Goal: Task Accomplishment & Management: Complete application form

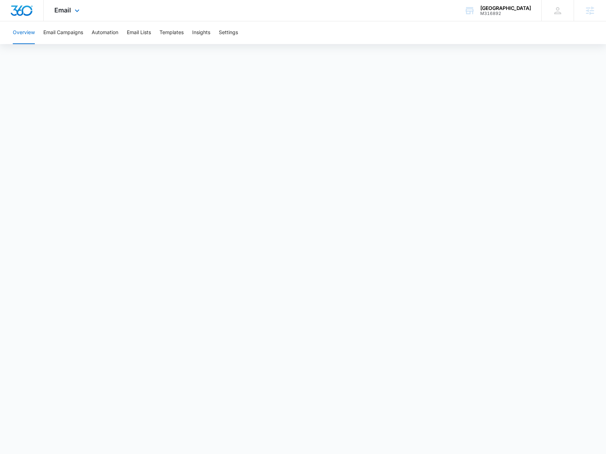
drag, startPoint x: 67, startPoint y: 12, endPoint x: 86, endPoint y: 50, distance: 41.8
click at [69, 13] on span "Email" at bounding box center [62, 9] width 17 height 7
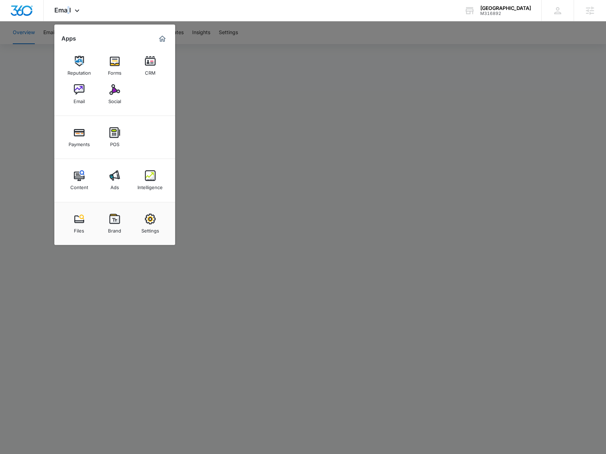
click at [151, 186] on div "Intelligence" at bounding box center [149, 185] width 25 height 9
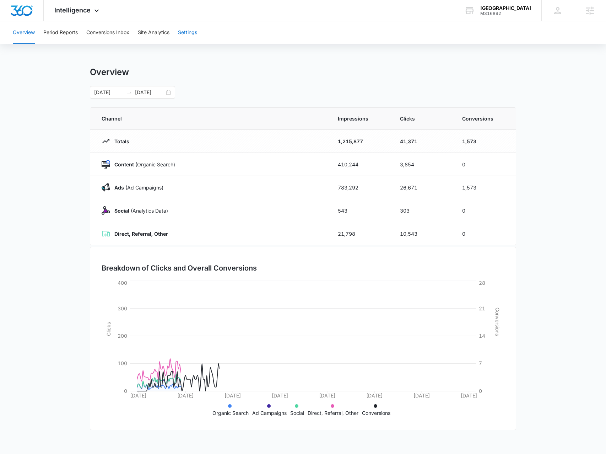
click at [188, 33] on button "Settings" at bounding box center [187, 32] width 19 height 23
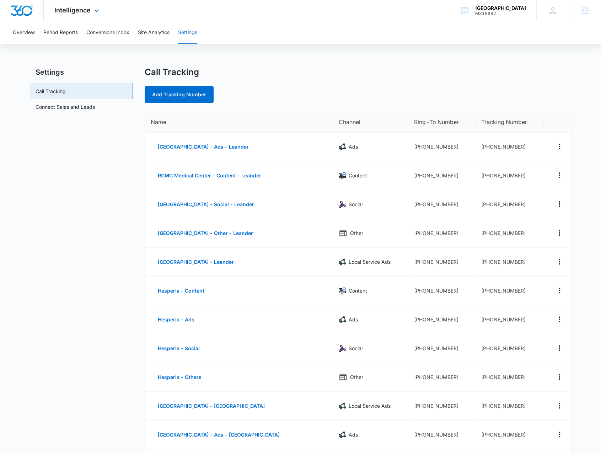
click at [102, 13] on div "Intelligence Apps Reputation Forms CRM Email Social Payments POS Content Ads In…" at bounding box center [78, 10] width 68 height 21
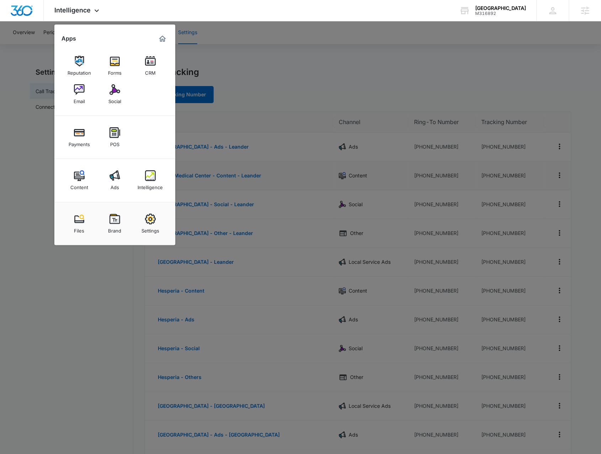
click at [156, 185] on div "Intelligence" at bounding box center [149, 185] width 25 height 9
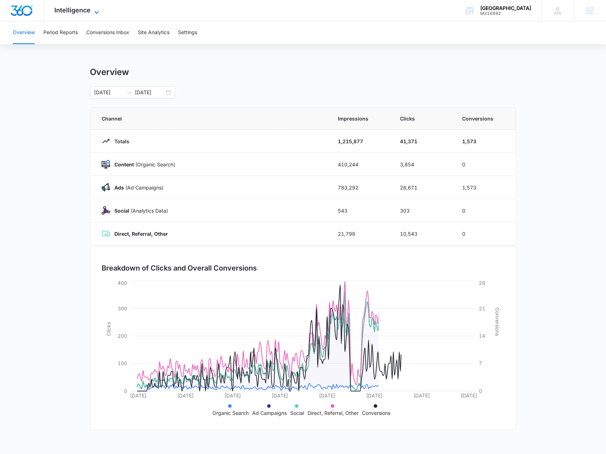
click at [90, 13] on span "Intelligence" at bounding box center [72, 9] width 36 height 7
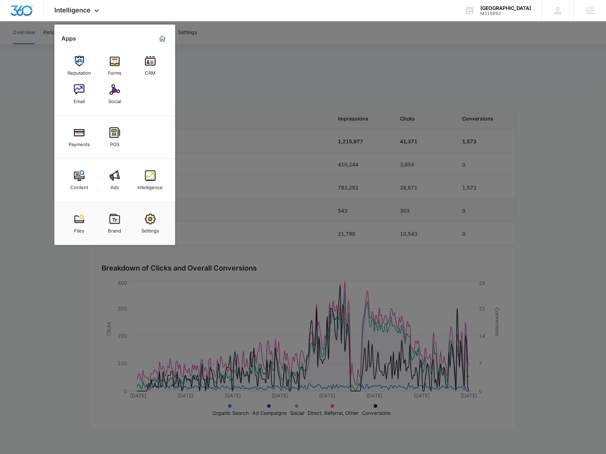
drag, startPoint x: 158, startPoint y: 231, endPoint x: 156, endPoint y: 219, distance: 11.5
click at [158, 231] on div "Settings" at bounding box center [150, 228] width 18 height 9
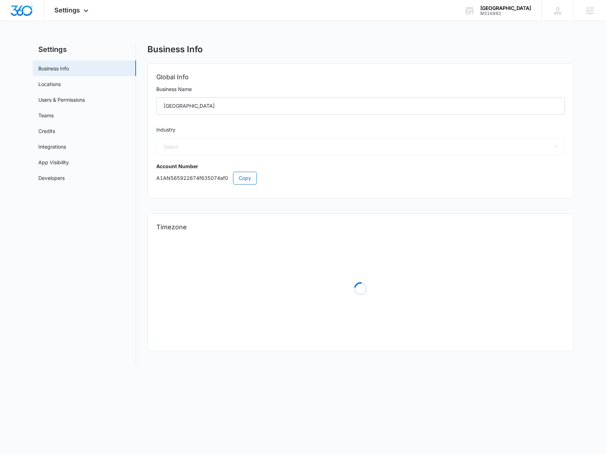
select select "14"
select select "US"
select select "America/Chicago"
click at [55, 133] on link "Credits" at bounding box center [46, 130] width 17 height 7
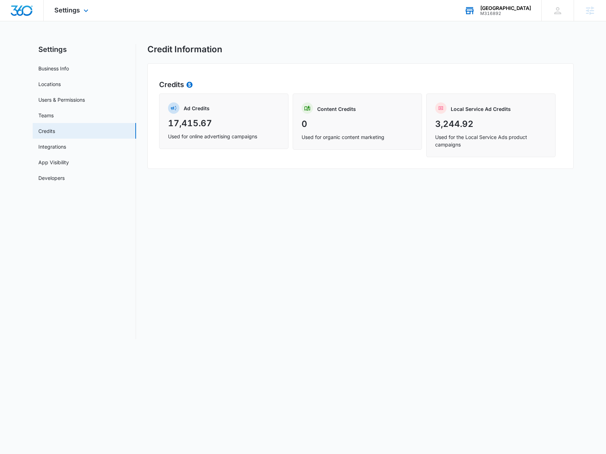
click at [515, 12] on div "M316892" at bounding box center [505, 13] width 51 height 5
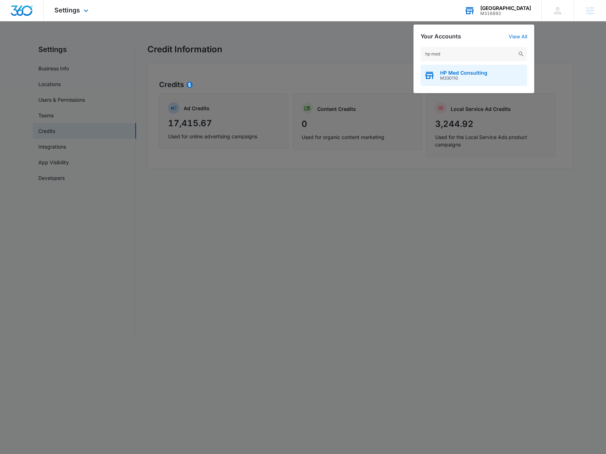
type input "hp med"
click at [491, 72] on div "HP Med Consulting M330110" at bounding box center [474, 75] width 107 height 21
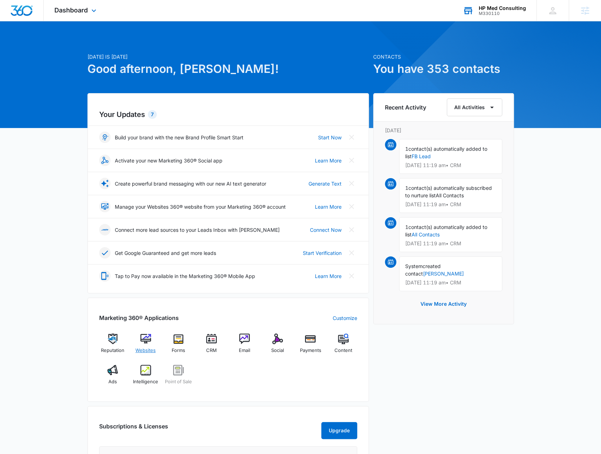
click at [148, 341] on img at bounding box center [145, 338] width 11 height 11
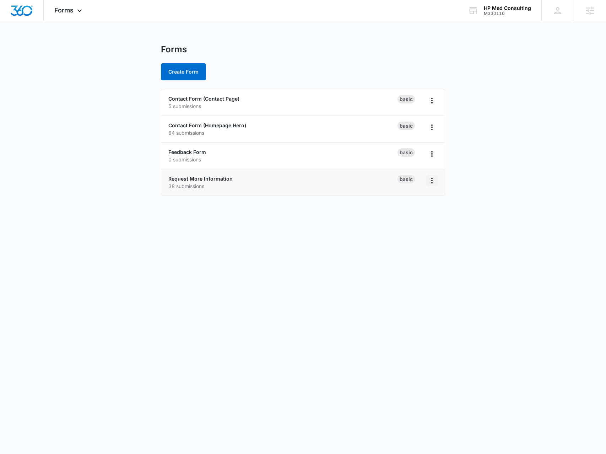
click at [433, 182] on icon "Overflow Menu" at bounding box center [432, 180] width 9 height 9
click at [415, 210] on div "Duplicate" at bounding box center [410, 210] width 22 height 5
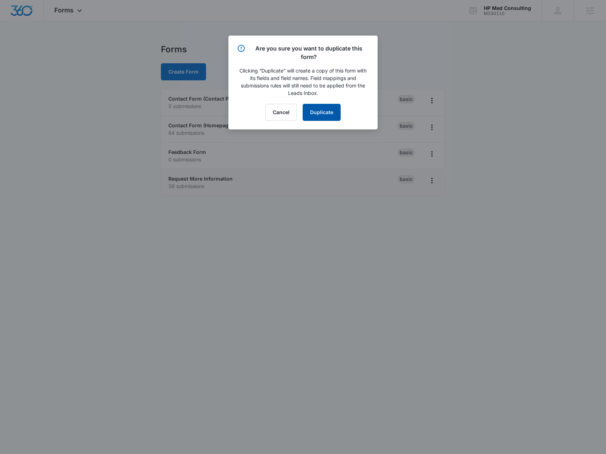
click at [323, 110] on button "Duplicate" at bounding box center [322, 112] width 38 height 17
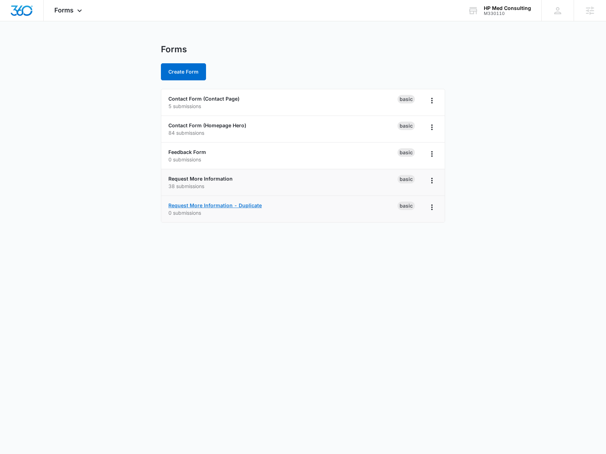
click at [211, 206] on link "Request More Information - Duplicate" at bounding box center [214, 205] width 93 height 6
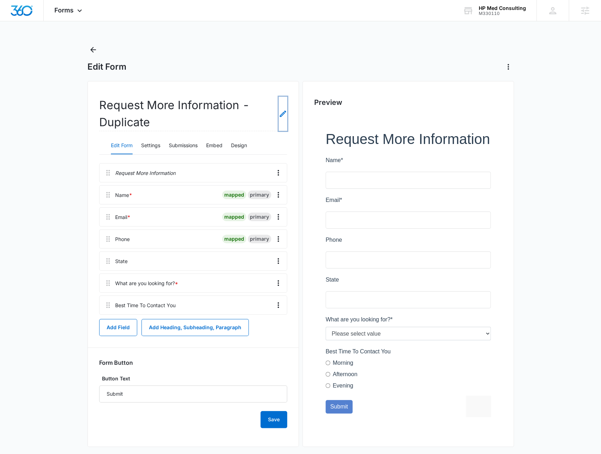
click at [285, 115] on icon "Edit Form Name" at bounding box center [282, 113] width 9 height 9
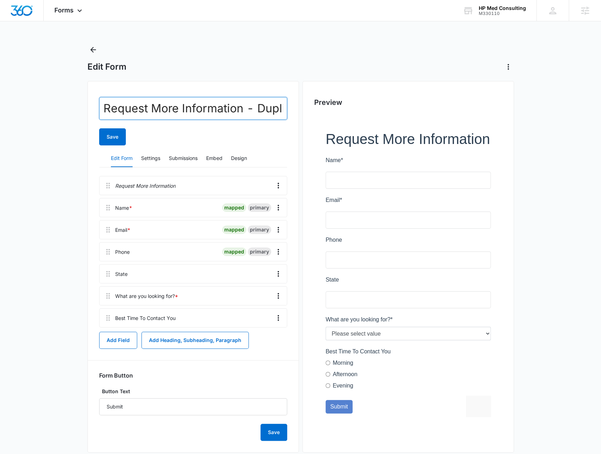
click at [231, 104] on input "Request More Information - Duplicate" at bounding box center [193, 108] width 188 height 23
click at [232, 104] on input "Request More Information - Duplicate" at bounding box center [193, 108] width 188 height 23
paste input "Sales & Sales Leadership"
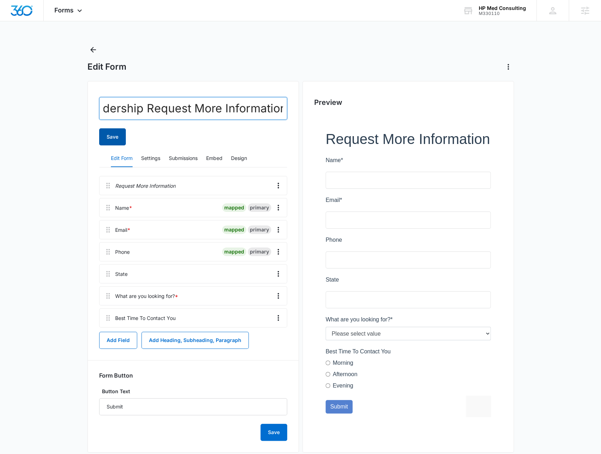
type input "Sales & Sales Leadership Request More Information"
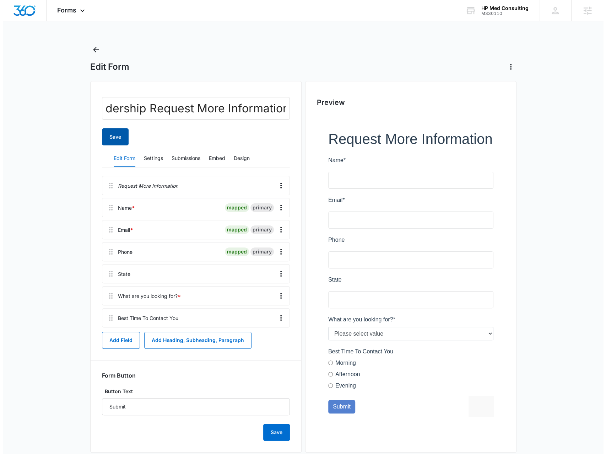
scroll to position [0, 0]
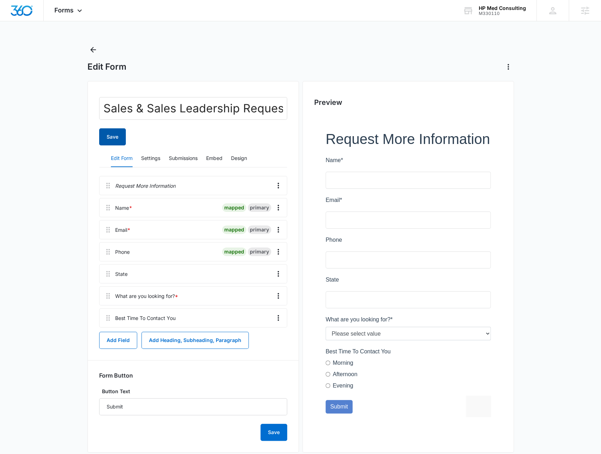
click at [113, 141] on button "Save" at bounding box center [112, 136] width 27 height 17
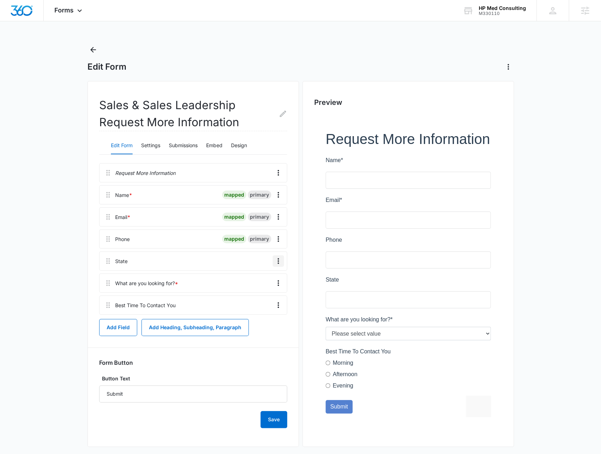
click at [276, 264] on icon "Overflow Menu" at bounding box center [278, 260] width 9 height 9
click at [267, 283] on button "Edit" at bounding box center [263, 280] width 40 height 11
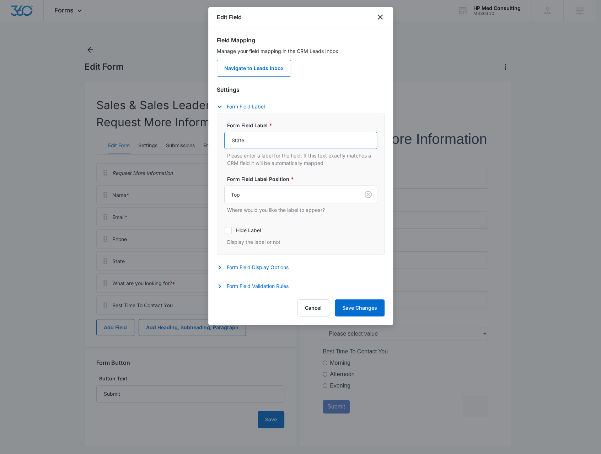
drag, startPoint x: 274, startPoint y: 142, endPoint x: 222, endPoint y: 141, distance: 52.6
click at [222, 141] on div "Form Field Label * State Please enter a label for the field. If this text exact…" at bounding box center [301, 184] width 168 height 142
paste input "Company Nam"
type input "Company Name"
click at [356, 311] on button "Save Changes" at bounding box center [360, 307] width 50 height 17
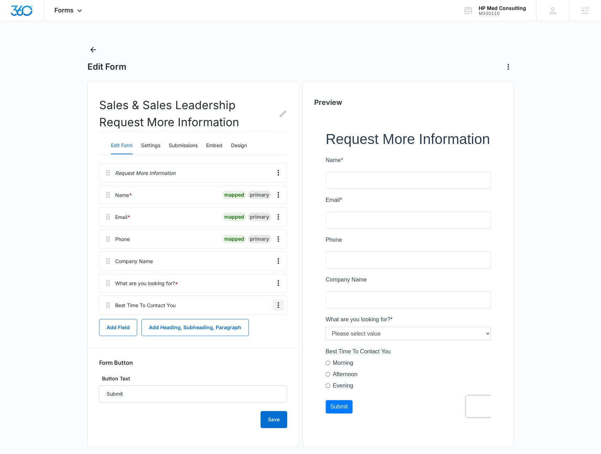
click at [279, 307] on icon "Overflow Menu" at bounding box center [278, 304] width 9 height 9
click at [233, 265] on div at bounding box center [213, 260] width 114 height 18
click at [129, 327] on button "Add Field" at bounding box center [118, 327] width 38 height 17
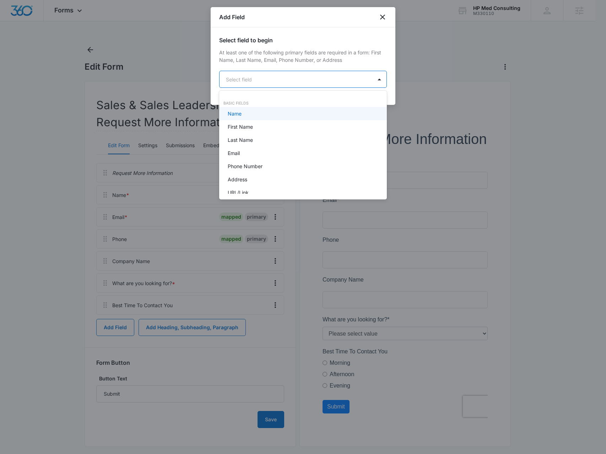
click at [264, 76] on body "Forms Apps Reputation Websites Forms CRM Email Social Payments POS Content Ads …" at bounding box center [303, 227] width 606 height 454
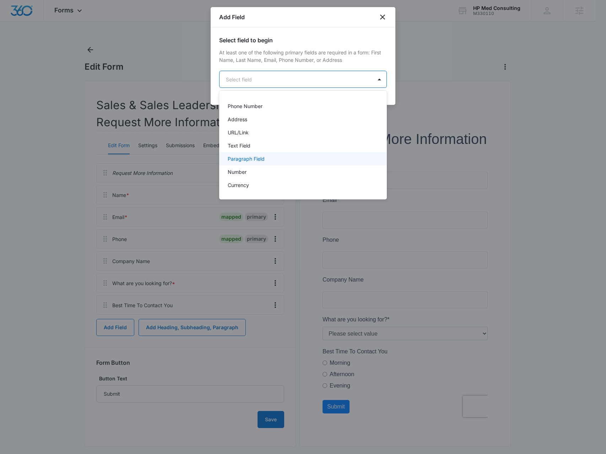
scroll to position [71, 0]
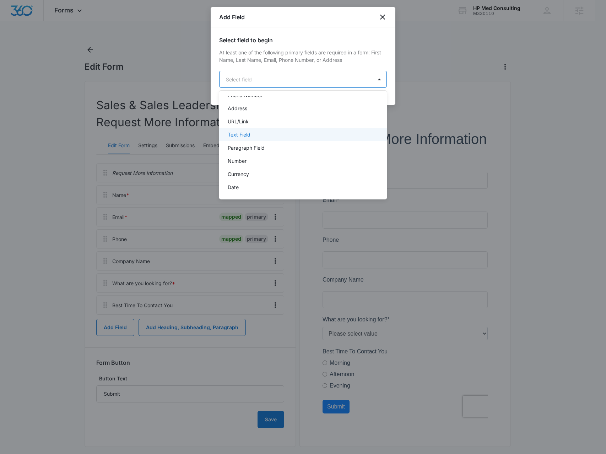
click at [268, 137] on div "Text Field" at bounding box center [302, 134] width 149 height 7
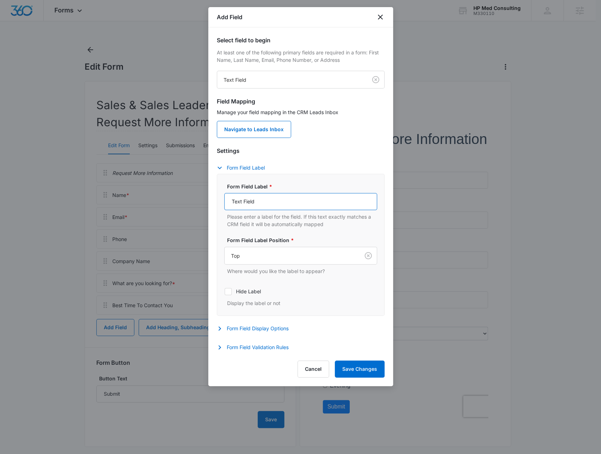
drag, startPoint x: 282, startPoint y: 204, endPoint x: 212, endPoint y: 204, distance: 70.7
click at [210, 204] on div "Select field to begin At least one of the following primary fields are required…" at bounding box center [300, 190] width 185 height 326
paste input "Your Title / Role"
type input "Your Title / Role"
click at [357, 369] on button "Save Changes" at bounding box center [360, 368] width 50 height 17
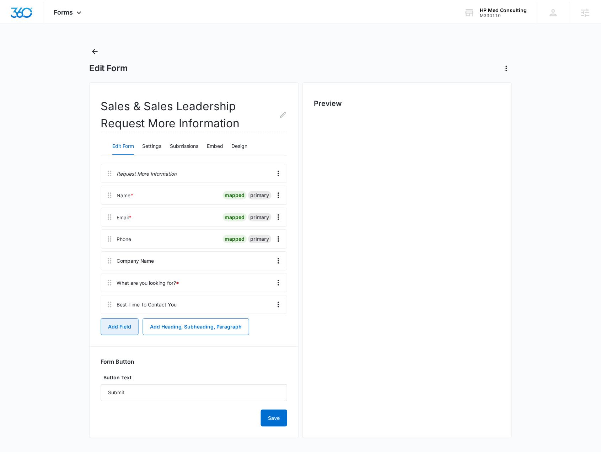
scroll to position [0, 0]
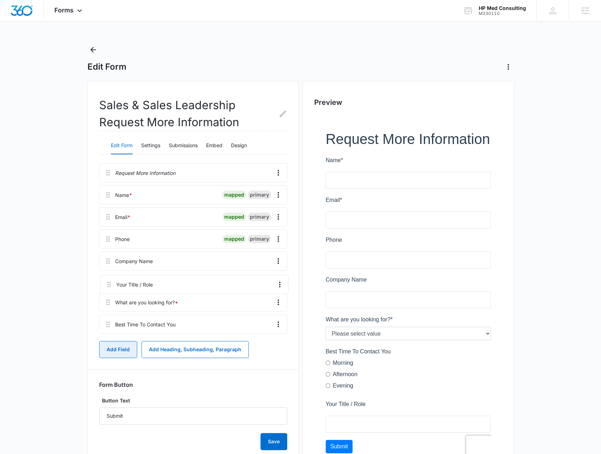
drag, startPoint x: 108, startPoint y: 327, endPoint x: 108, endPoint y: 265, distance: 61.8
click at [108, 265] on div "Request More Information Name * mapped primary Email * mapped primary Phone map…" at bounding box center [193, 249] width 188 height 173
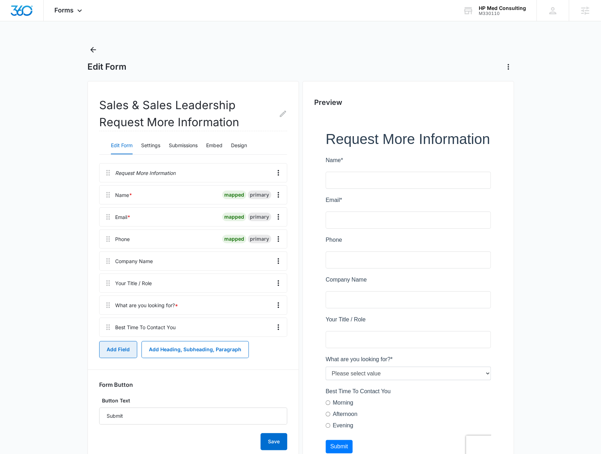
click at [124, 349] on button "Add Field" at bounding box center [118, 349] width 38 height 17
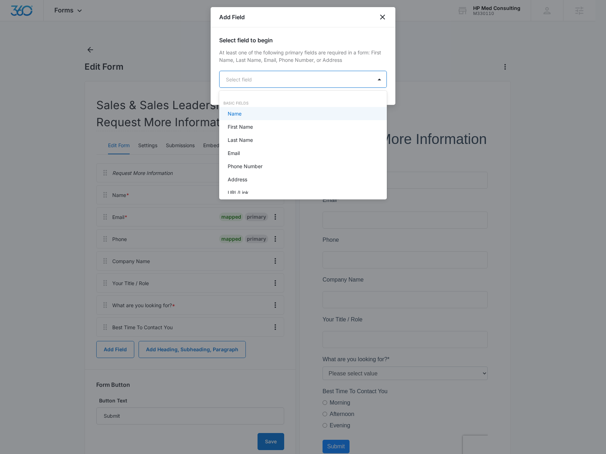
click at [265, 80] on body "Forms Apps Reputation Websites Forms CRM Email Social Payments POS Content Ads …" at bounding box center [303, 227] width 606 height 454
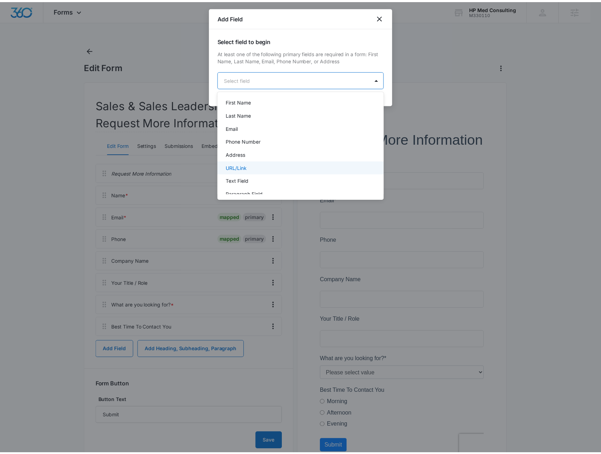
scroll to position [36, 0]
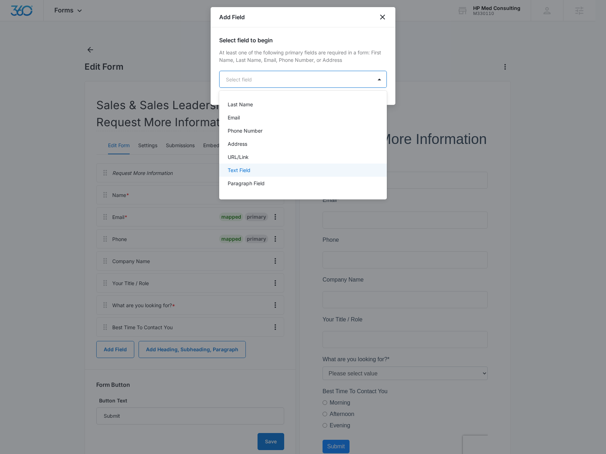
click at [279, 170] on div "Text Field" at bounding box center [302, 169] width 149 height 7
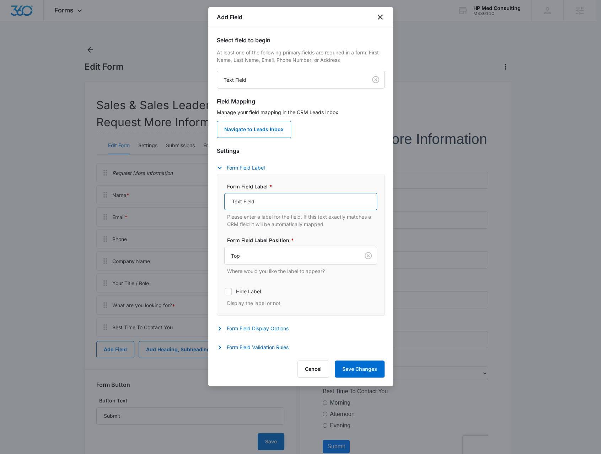
drag, startPoint x: 248, startPoint y: 204, endPoint x: 253, endPoint y: 224, distance: 20.6
click at [232, 208] on input "Text Field" at bounding box center [300, 201] width 153 height 17
paste input "What is your approximate sales team size?"
type input "What is your approximate sales team size?"
click at [368, 372] on button "Save Changes" at bounding box center [360, 368] width 50 height 17
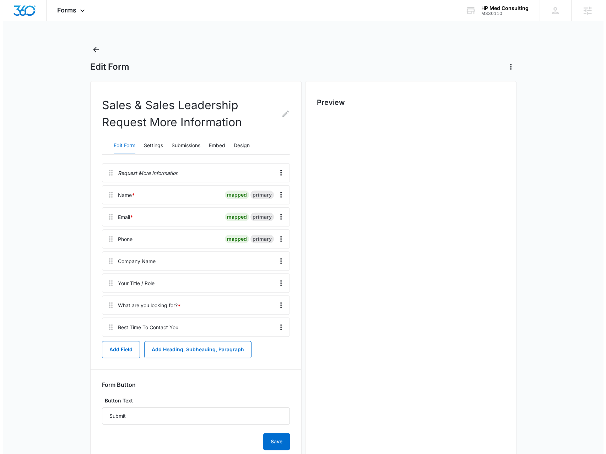
scroll to position [0, 0]
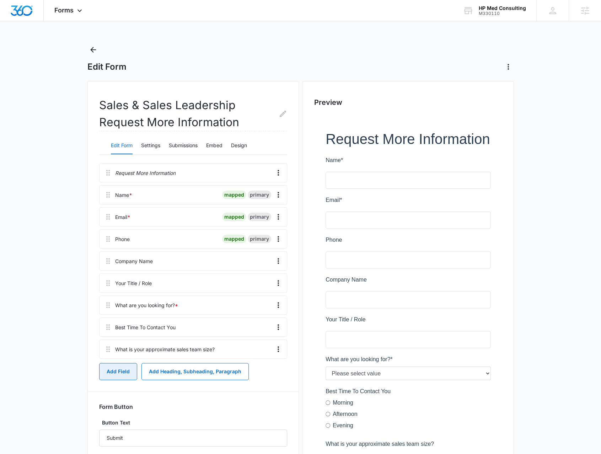
click at [113, 370] on button "Add Field" at bounding box center [118, 371] width 38 height 17
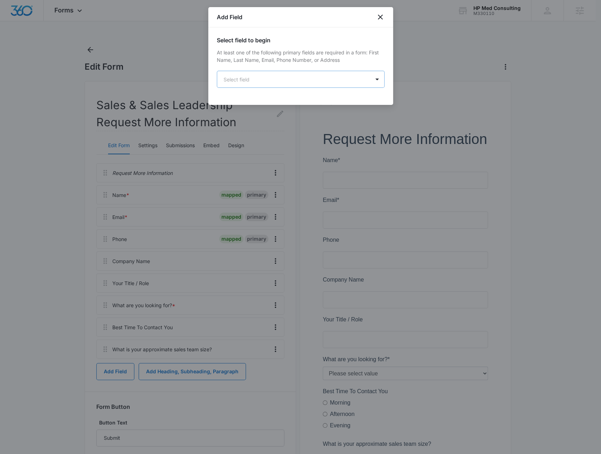
click at [298, 80] on body "Forms Apps Reputation Websites Forms CRM Email Social Payments POS Content Ads …" at bounding box center [300, 270] width 601 height 540
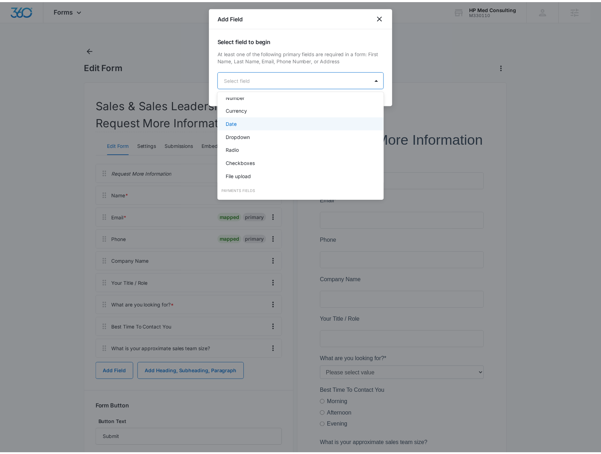
scroll to position [142, 0]
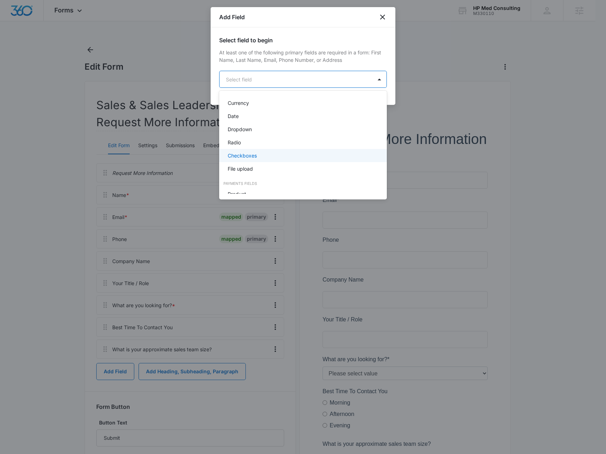
click at [293, 154] on div "Checkboxes" at bounding box center [302, 155] width 149 height 7
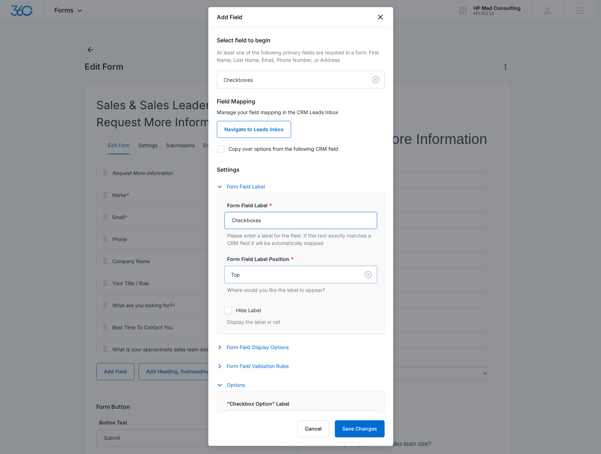
drag, startPoint x: 272, startPoint y: 283, endPoint x: 225, endPoint y: 280, distance: 47.3
click at [225, 280] on div "Form Field Label * Checkboxes Please enter a label for the field. If this text …" at bounding box center [300, 263] width 153 height 124
paste input "Which areas are your primary focus for improvement? (Select all that apply)"
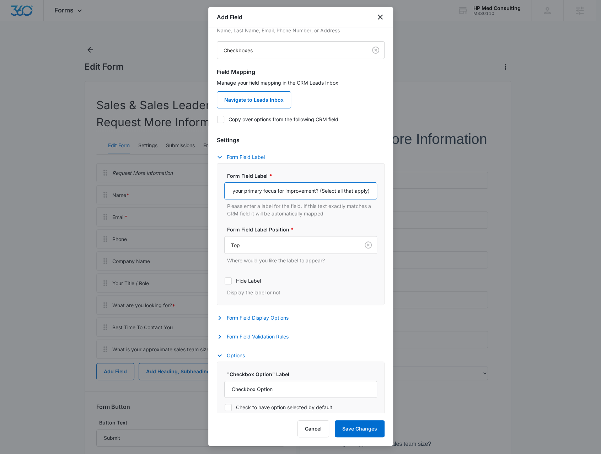
scroll to position [66, 0]
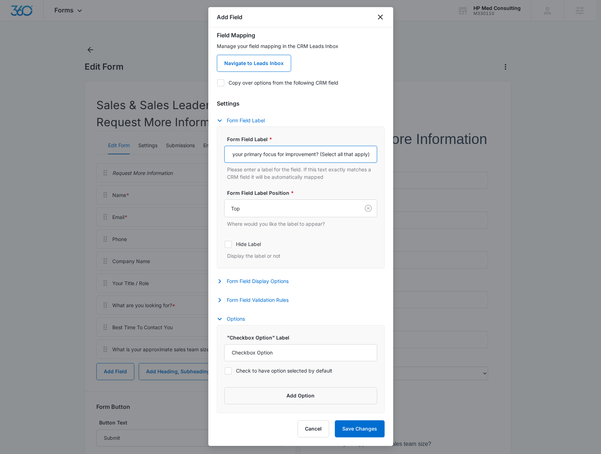
type input "Which areas are your primary focus for improvement? (Select all that apply)"
drag, startPoint x: 284, startPoint y: 352, endPoint x: 228, endPoint y: 356, distance: 55.5
click at [228, 356] on input "Checkbox Option" at bounding box center [300, 352] width 153 height 17
paste input "Elevating Individual Sales Performance (e.g., President's Club)"
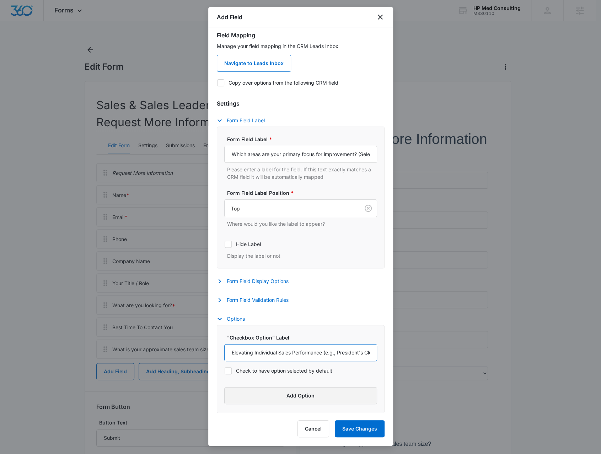
scroll to position [0, 13]
type input "Elevating Individual Sales Performance (e.g., President's Club)"
click at [286, 391] on button "Add Option" at bounding box center [300, 395] width 153 height 17
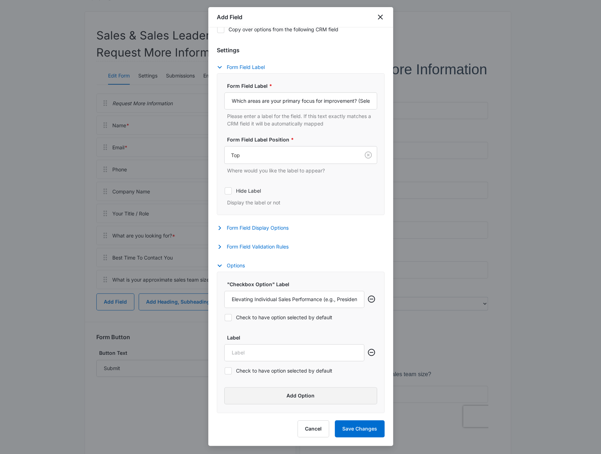
scroll to position [71, 0]
click at [277, 351] on input "Label" at bounding box center [294, 352] width 140 height 17
paste input "New-Hire Onboarding & Training"
type input "New-Hire Onboarding & Training"
click at [259, 400] on button "Add Option" at bounding box center [300, 395] width 153 height 17
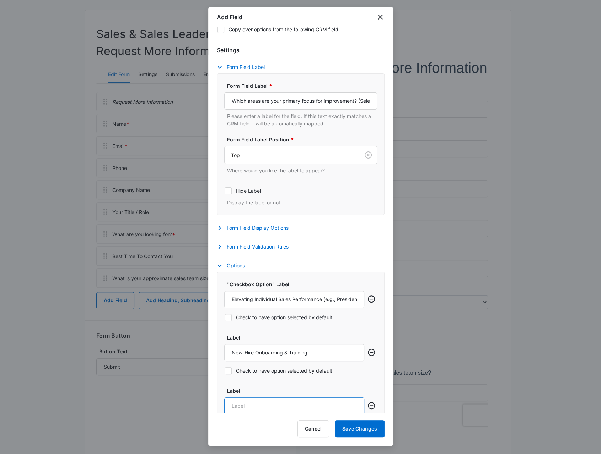
click at [301, 405] on input "Label" at bounding box center [294, 405] width 140 height 17
paste input "Competitive Field Training Program Development"
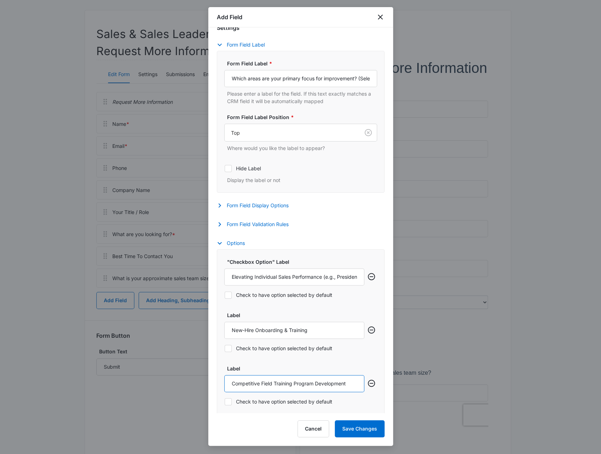
scroll to position [173, 0]
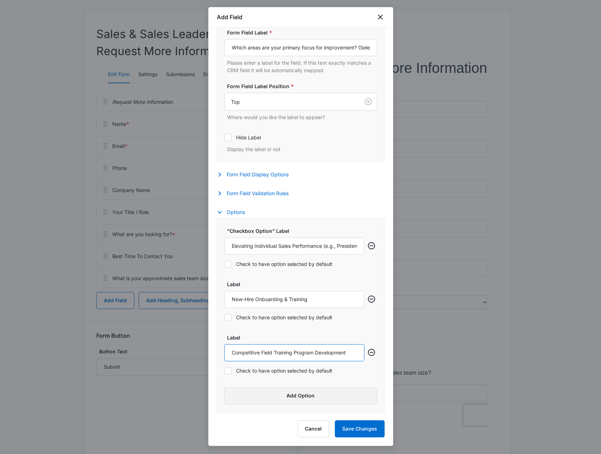
type input "Competitive Field Training Program Development"
click at [248, 394] on button "Add Option" at bounding box center [300, 395] width 153 height 17
click at [254, 406] on input "Label" at bounding box center [294, 405] width 140 height 17
paste input "Improving our Hiring & Recruitment Process"
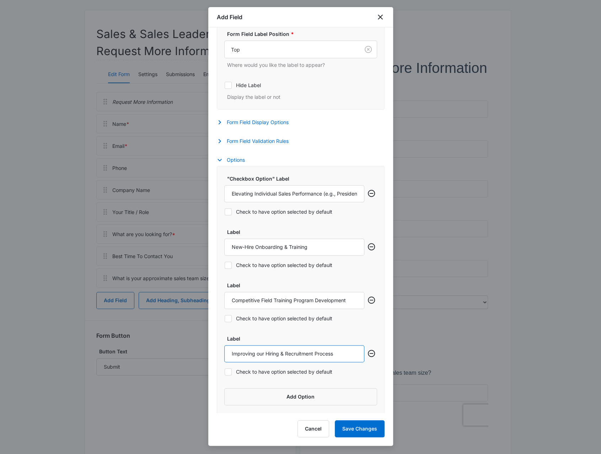
scroll to position [226, 0]
type input "Improving our Hiring & Recruitment Process"
click at [264, 397] on button "Add Option" at bounding box center [300, 395] width 153 height 17
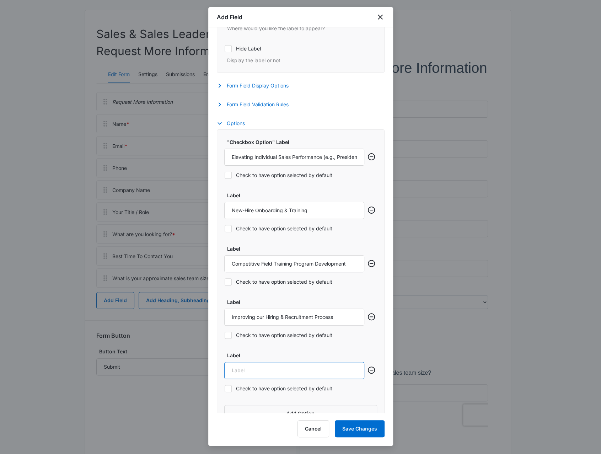
click at [287, 372] on input "Label" at bounding box center [294, 370] width 140 height 17
paste input "Developing Sales Managers into Elite Coaches"
type input "Developing Sales Managers into Elite Coaches"
click at [278, 407] on button "Add Option" at bounding box center [300, 413] width 153 height 17
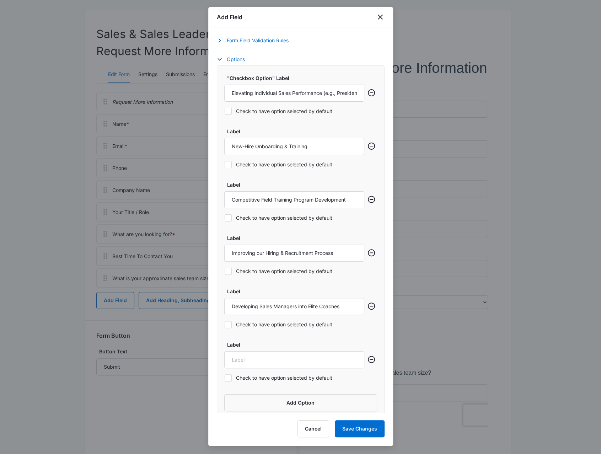
scroll to position [332, 0]
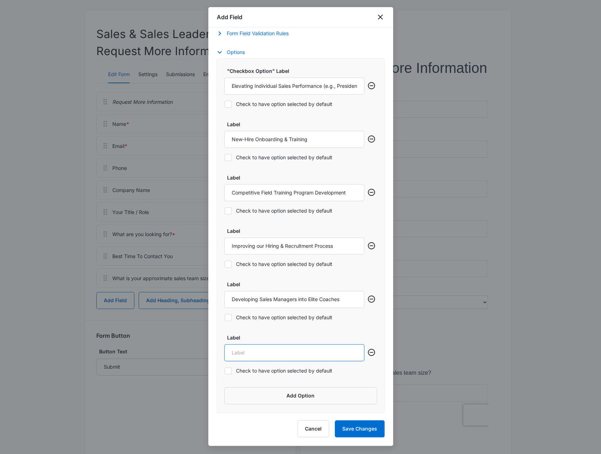
click at [276, 353] on input "Label" at bounding box center [294, 352] width 140 height 17
paste input "Building a High-Performance / Competitive Culture"
type input "Building a High-Performance / Competitive Culture"
click at [259, 393] on button "Add Option" at bounding box center [300, 395] width 153 height 17
drag, startPoint x: 301, startPoint y: 402, endPoint x: 291, endPoint y: 397, distance: 11.1
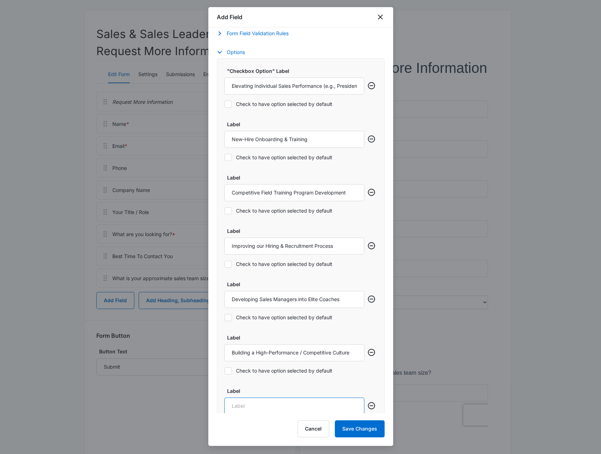
click at [301, 402] on input "Label" at bounding box center [294, 405] width 140 height 17
paste input "Keynote Speaker for a Sales Meeting or Event"
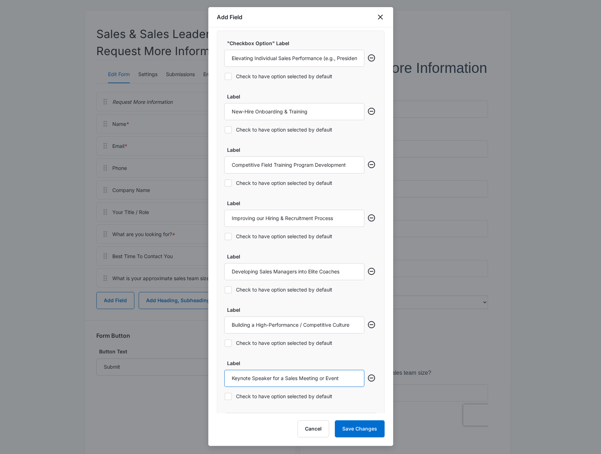
scroll to position [386, 0]
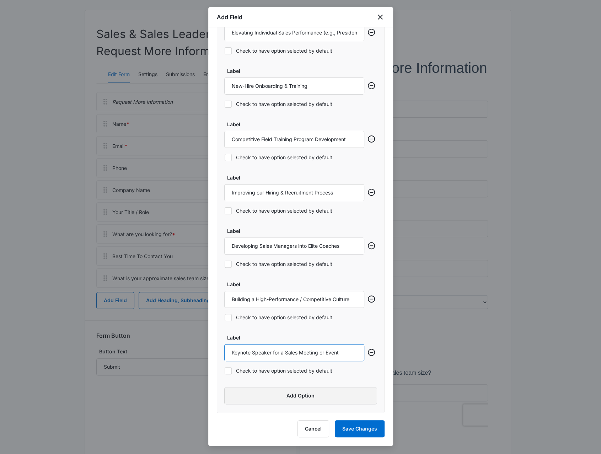
type input "Keynote Speaker for a Sales Meeting or Event"
click at [240, 396] on button "Add Option" at bounding box center [300, 395] width 153 height 17
click at [321, 404] on input "Label" at bounding box center [294, 405] width 140 height 17
paste input "I'm not sure yet, I'd like a general consultation."
type input "I'm not sure yet, I'd like a general consultation"
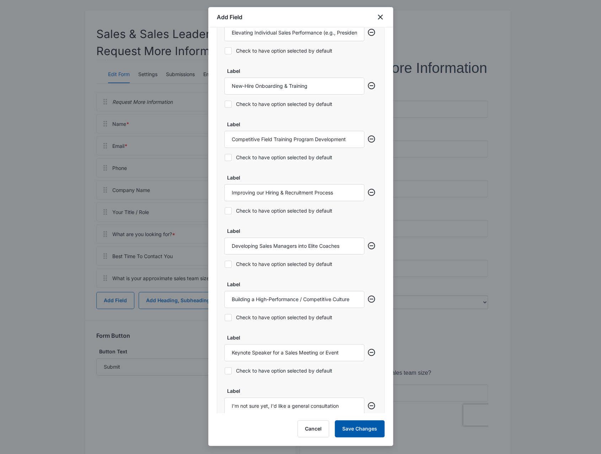
click at [365, 428] on button "Save Changes" at bounding box center [360, 428] width 50 height 17
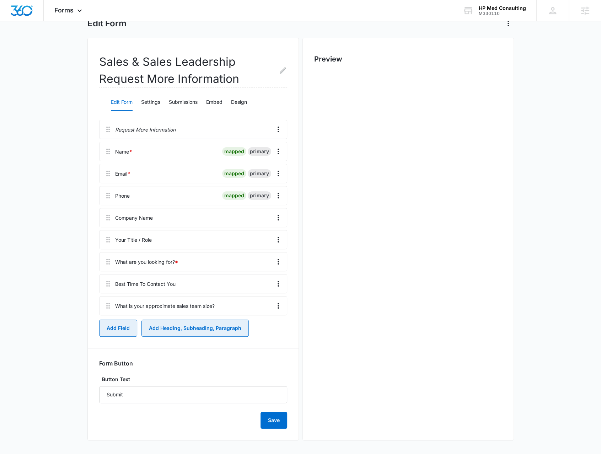
scroll to position [0, 0]
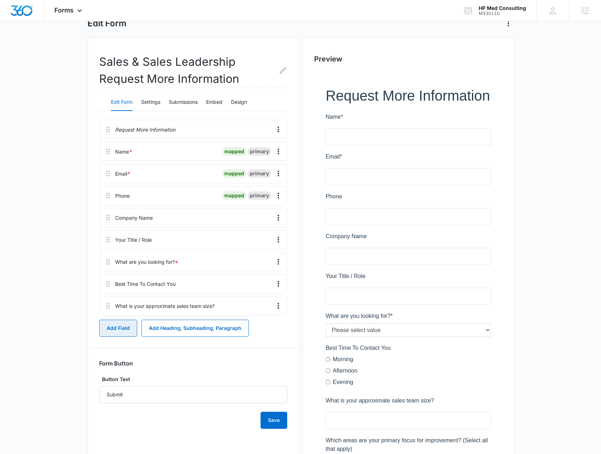
click at [122, 323] on button "Add Field" at bounding box center [118, 327] width 38 height 17
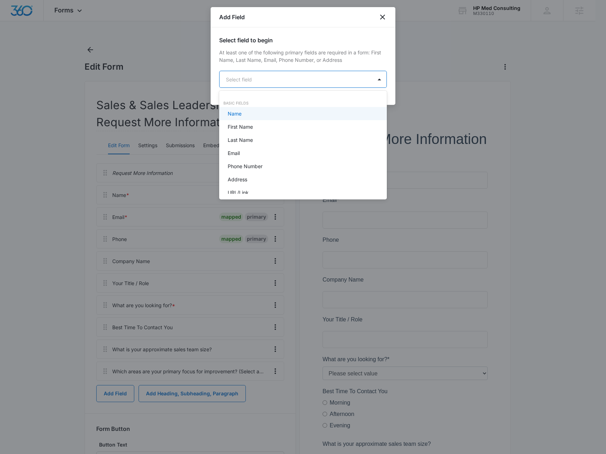
click at [277, 75] on body "Forms Apps Reputation Websites Forms CRM Email Social Payments POS Content Ads …" at bounding box center [303, 227] width 606 height 454
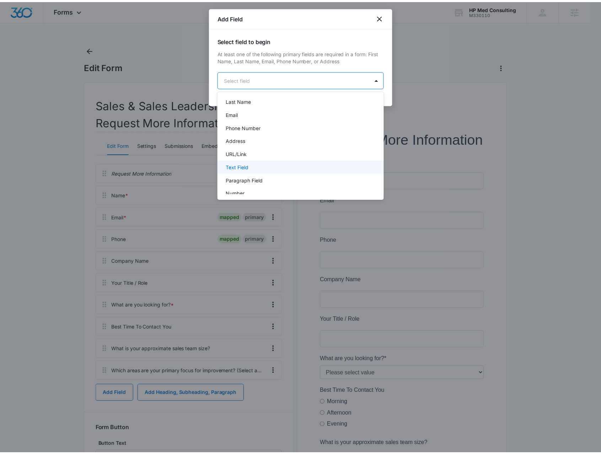
scroll to position [71, 0]
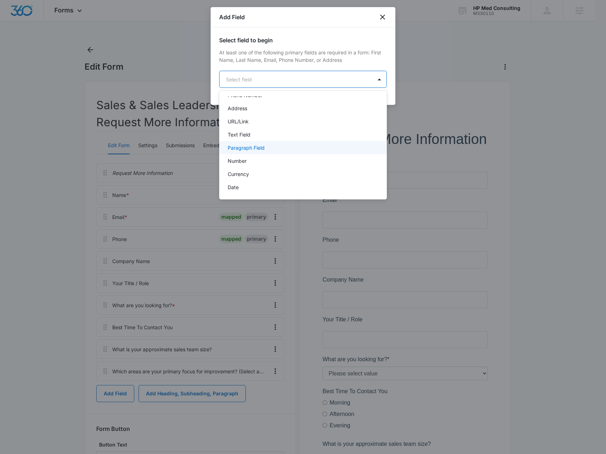
click at [269, 152] on div "Paragraph Field" at bounding box center [303, 147] width 168 height 13
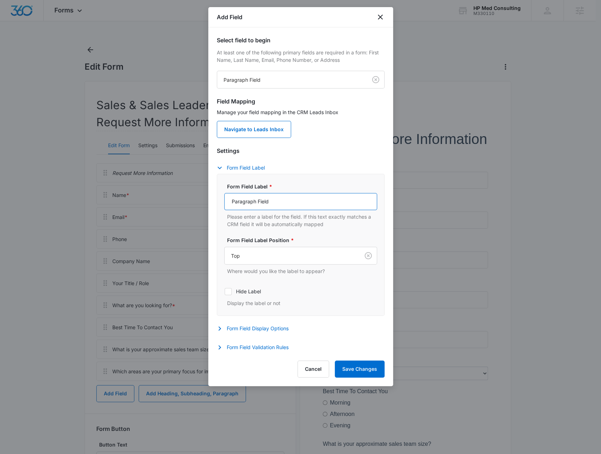
drag, startPoint x: 291, startPoint y: 203, endPoint x: 210, endPoint y: 203, distance: 80.3
click at [210, 203] on div "Select field to begin At least one of the following primary fields are required…" at bounding box center [300, 190] width 185 height 326
paste input "lease briefly describe your current challenges or primary goals."
type input "Please briefly describe your current challenges or primary goals"
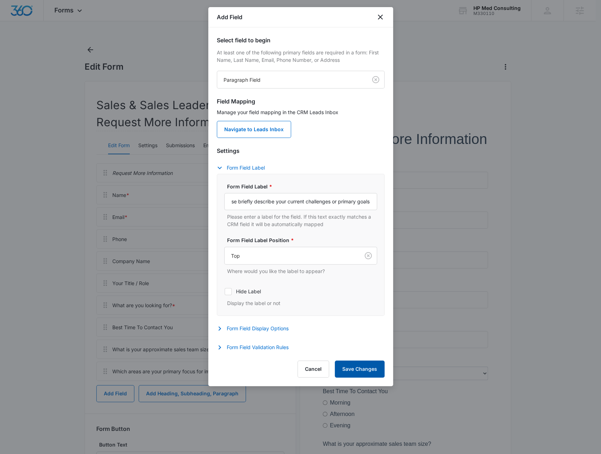
click at [368, 367] on button "Save Changes" at bounding box center [360, 368] width 50 height 17
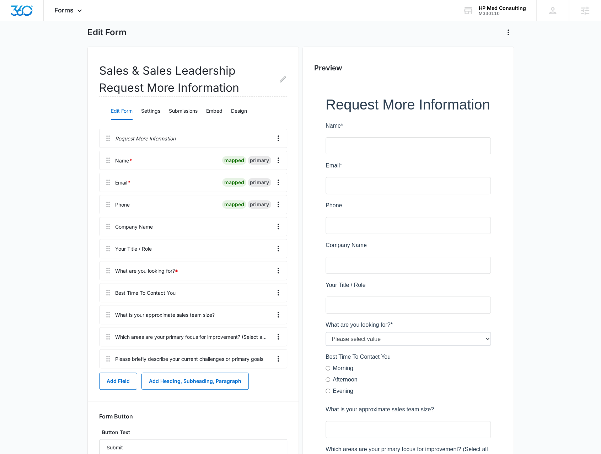
scroll to position [36, 0]
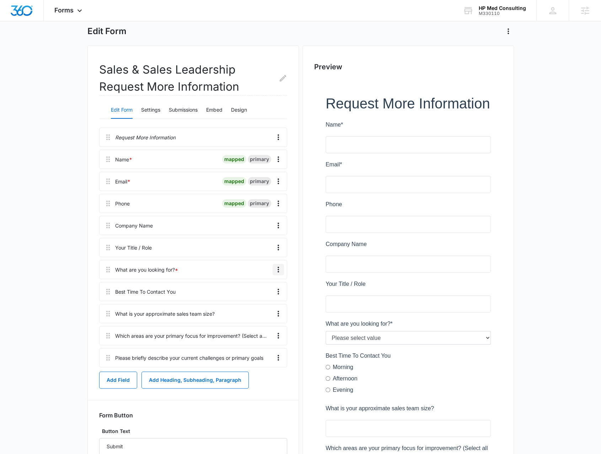
click at [282, 269] on icon "Overflow Menu" at bounding box center [278, 269] width 9 height 9
click at [262, 304] on button "Delete" at bounding box center [263, 299] width 40 height 11
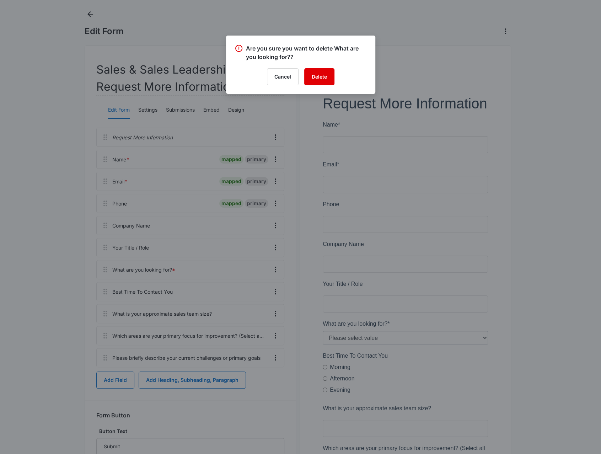
click at [316, 77] on button "Delete" at bounding box center [319, 76] width 30 height 17
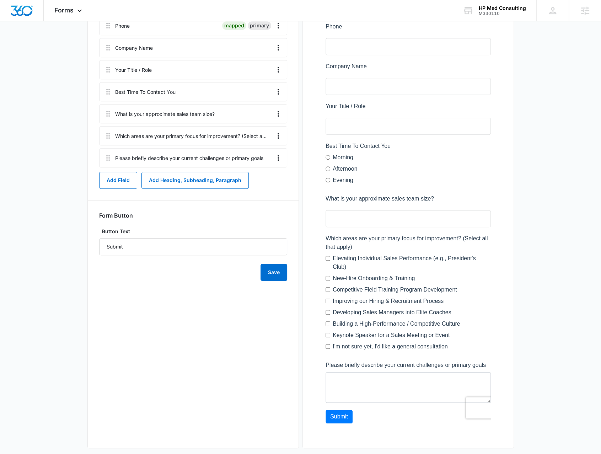
scroll to position [178, 0]
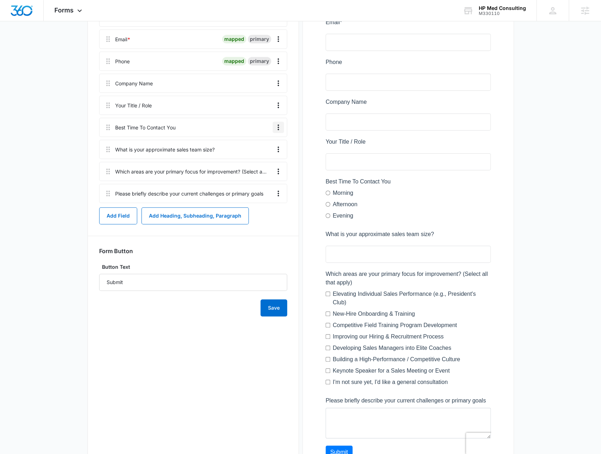
click at [281, 125] on icon "Overflow Menu" at bounding box center [278, 127] width 9 height 9
click at [248, 162] on button "Delete" at bounding box center [263, 157] width 40 height 11
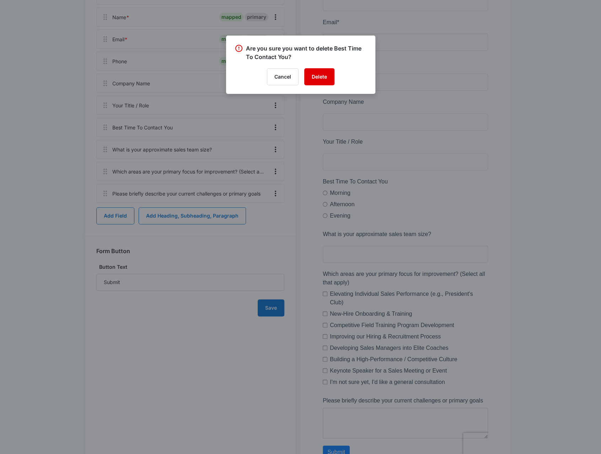
click at [325, 78] on button "Delete" at bounding box center [319, 76] width 30 height 17
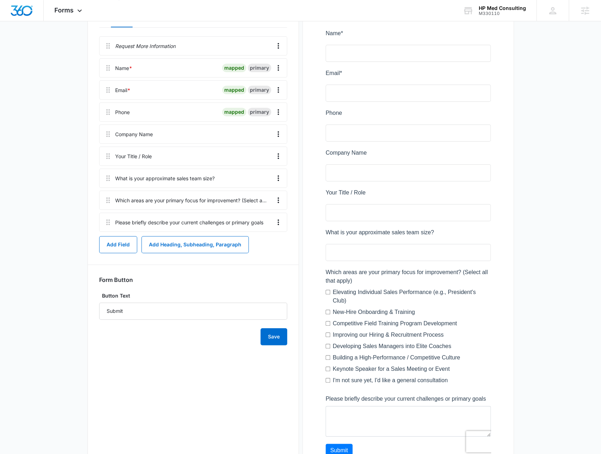
scroll to position [112, 0]
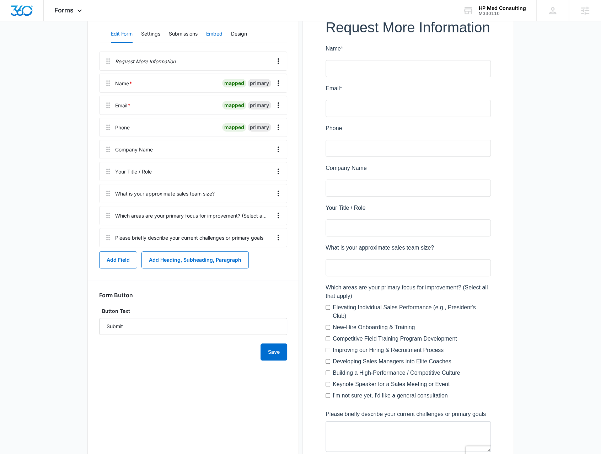
click at [209, 37] on button "Embed" at bounding box center [214, 34] width 16 height 17
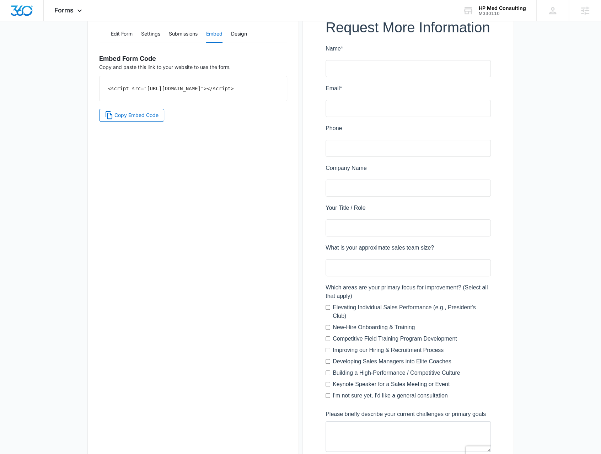
drag, startPoint x: 221, startPoint y: 97, endPoint x: 104, endPoint y: 87, distance: 117.7
click at [104, 87] on div "<script src="https://forms.marketing360.com/load.js?id=68e9363ce7dcc9882f0cfe12…" at bounding box center [192, 88] width 187 height 25
copy code "<script src="https://forms.marketing360.com/load.js?id=68e9363ce7dcc9882f0cfe12…"
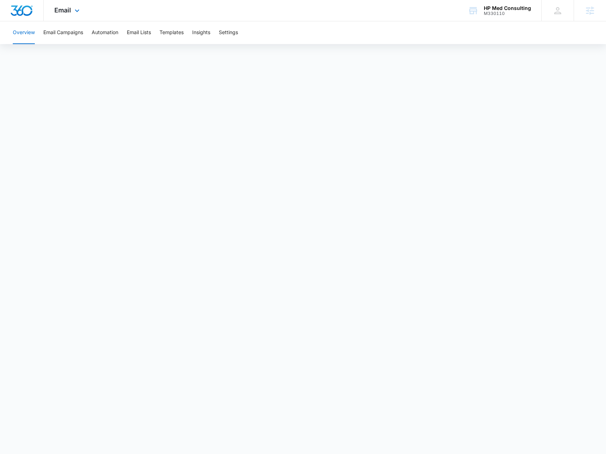
click at [82, 15] on div "Email Apps Reputation Websites Forms CRM Email Social Payments POS Content Ads …" at bounding box center [68, 10] width 48 height 21
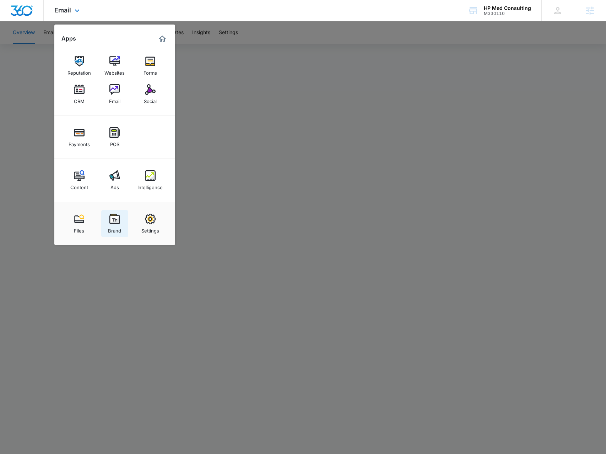
click at [118, 230] on div "Brand" at bounding box center [114, 228] width 13 height 9
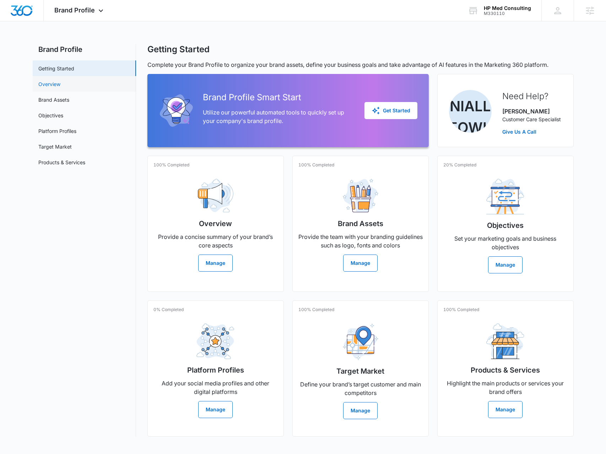
click at [60, 82] on link "Overview" at bounding box center [49, 83] width 22 height 7
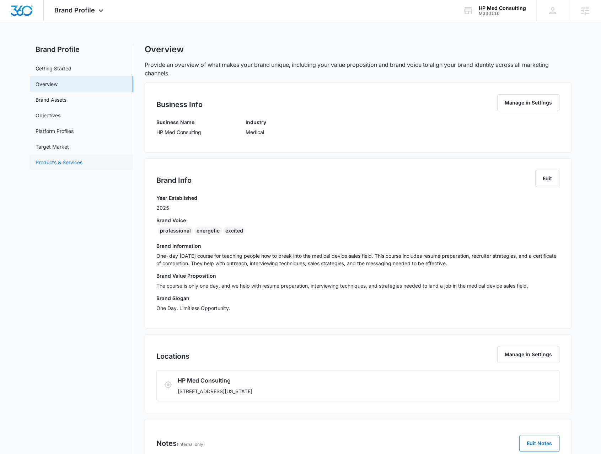
click at [78, 158] on link "Products & Services" at bounding box center [59, 161] width 47 height 7
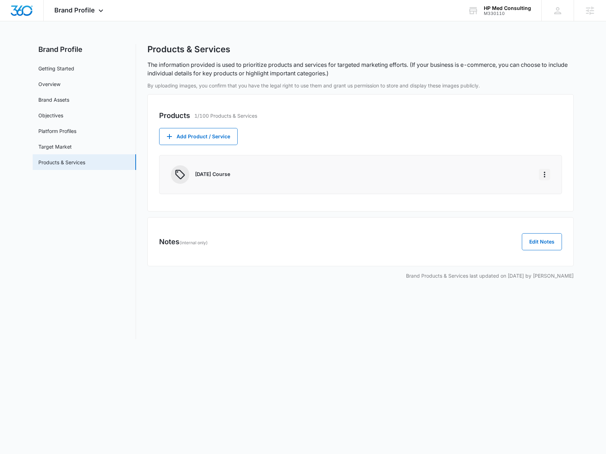
click at [546, 173] on icon "More" at bounding box center [544, 174] width 9 height 9
click at [546, 189] on button "Edit" at bounding box center [559, 194] width 40 height 11
select select "service"
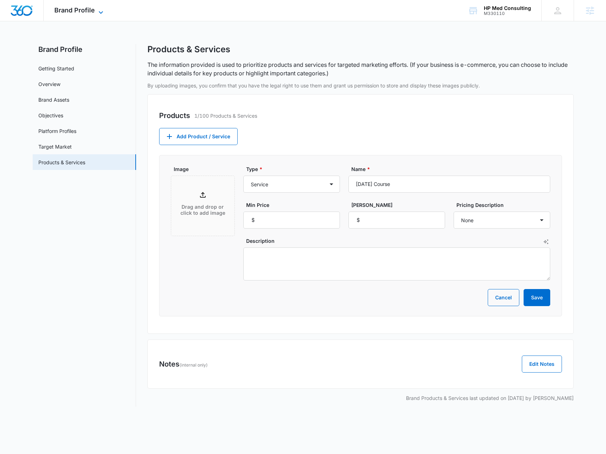
click at [97, 12] on icon at bounding box center [101, 12] width 9 height 9
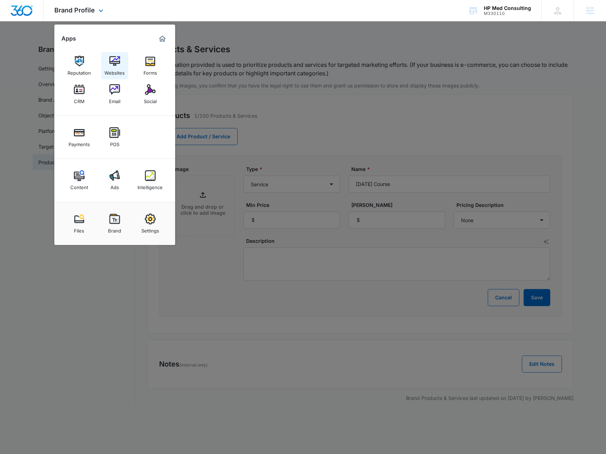
click at [116, 58] on img at bounding box center [114, 61] width 11 height 11
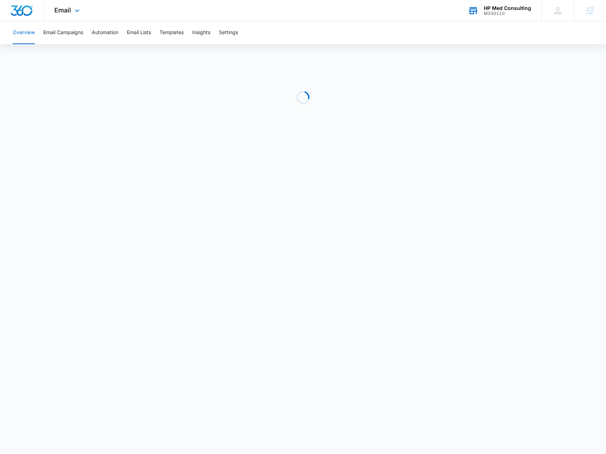
click at [503, 9] on div "HP Med Consulting" at bounding box center [507, 8] width 47 height 6
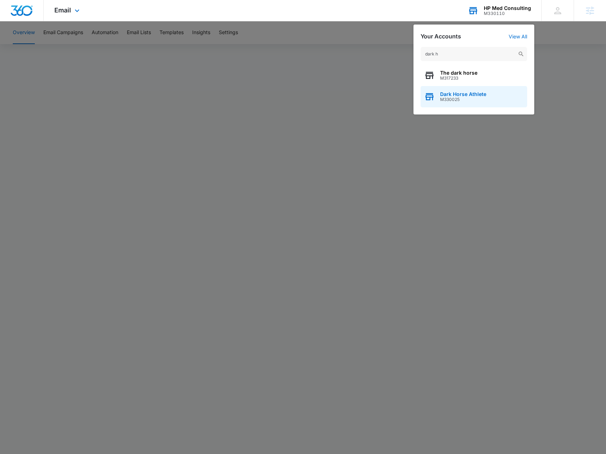
type input "dark h"
click at [475, 100] on span "M330025" at bounding box center [463, 99] width 46 height 5
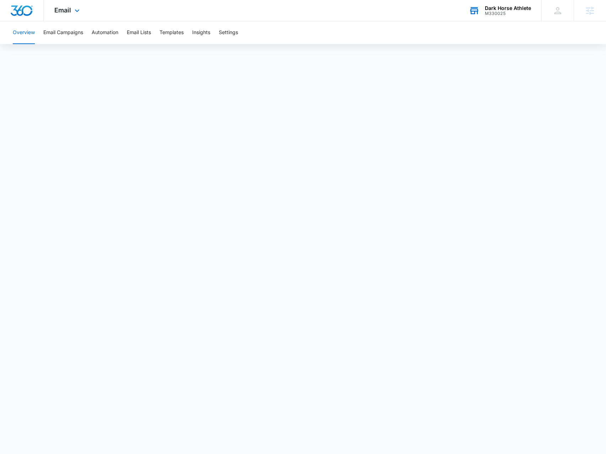
click at [84, 16] on div "Email Apps Reputation Websites Forms CRM Email Social Shop Payments POS Content…" at bounding box center [68, 10] width 48 height 21
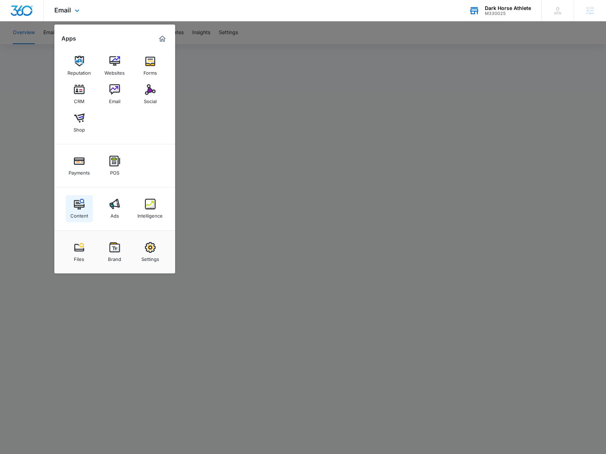
click at [89, 216] on link "Content" at bounding box center [79, 208] width 27 height 27
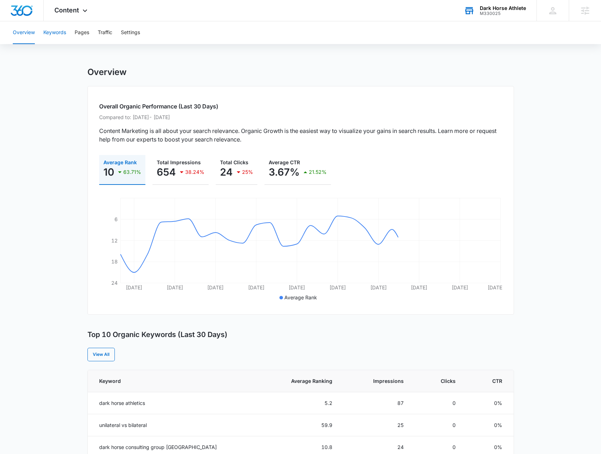
click at [50, 31] on button "Keywords" at bounding box center [54, 32] width 23 height 23
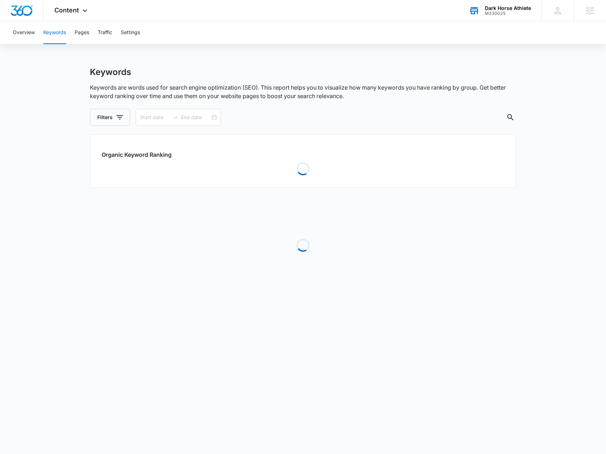
type input "[DATE]"
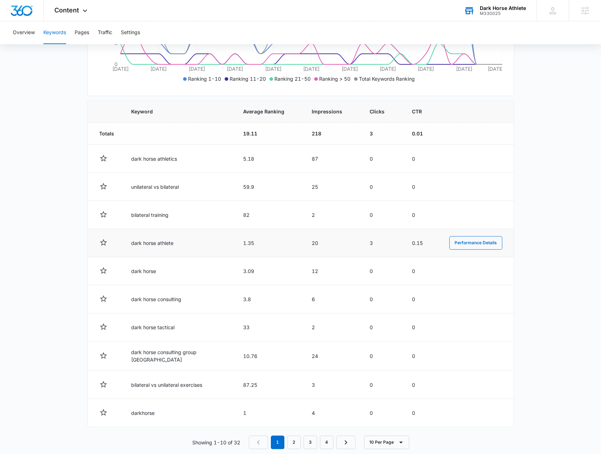
scroll to position [201, 0]
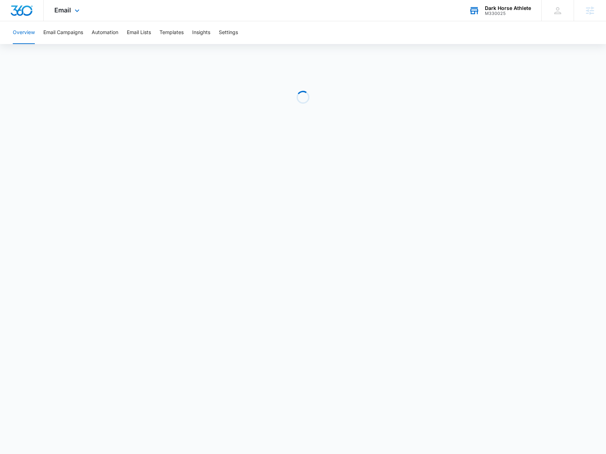
click at [512, 15] on div "M330025" at bounding box center [508, 13] width 46 height 5
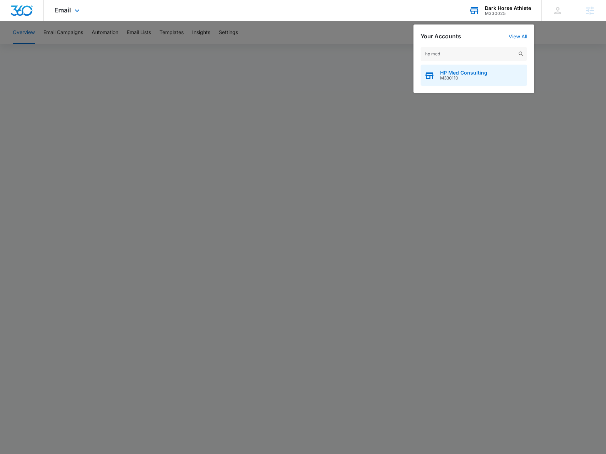
type input "hp med"
click at [443, 74] on span "HP Med Consulting" at bounding box center [463, 73] width 47 height 6
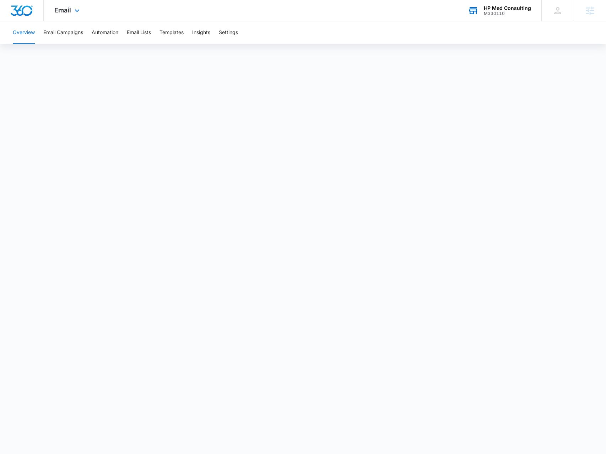
click at [519, 9] on div "HP Med Consulting" at bounding box center [507, 8] width 47 height 6
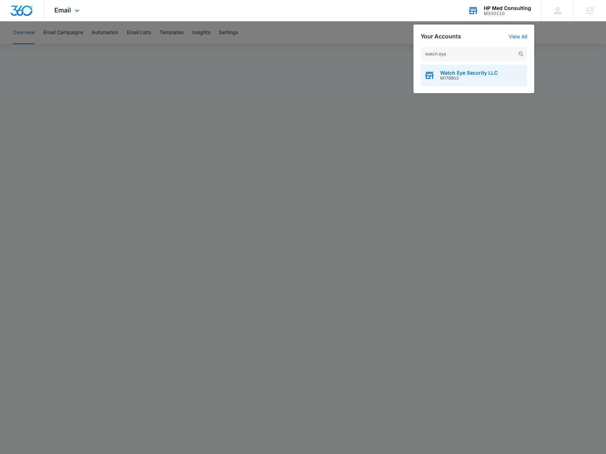
type input "watch eye"
click at [473, 80] on span "M179903" at bounding box center [469, 78] width 58 height 5
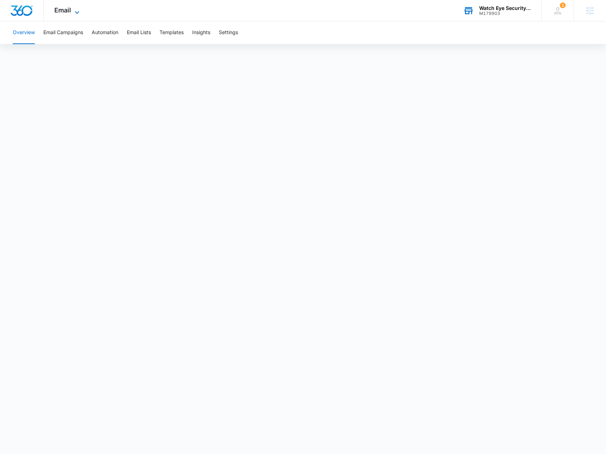
click at [63, 8] on span "Email" at bounding box center [62, 9] width 17 height 7
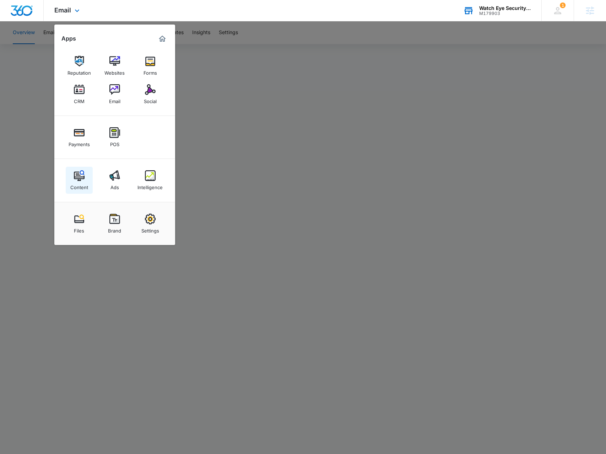
click at [74, 182] on div "Content" at bounding box center [79, 185] width 18 height 9
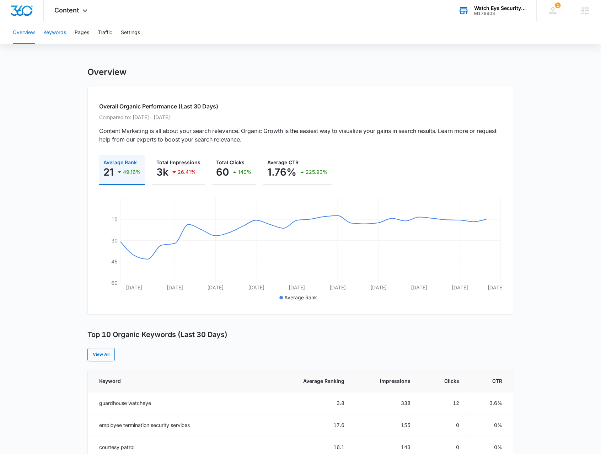
click at [62, 35] on button "Keywords" at bounding box center [54, 32] width 23 height 23
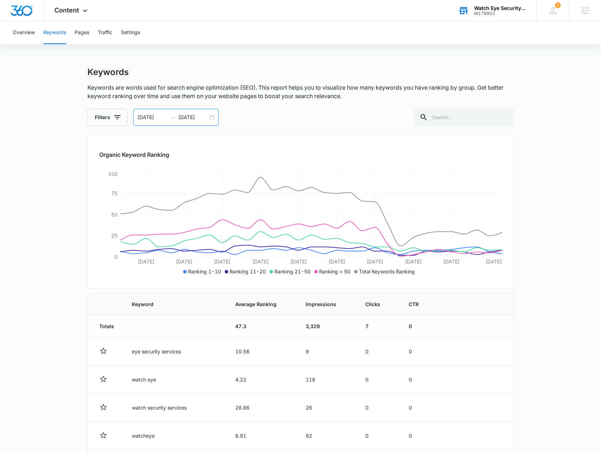
click at [210, 119] on div "08/22/2025 09/21/2025" at bounding box center [175, 117] width 85 height 17
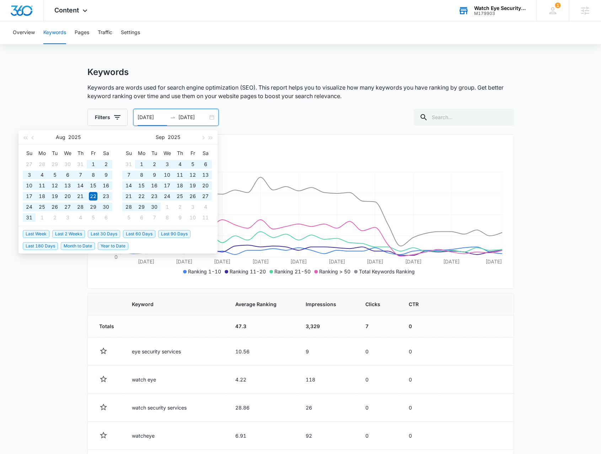
click at [116, 245] on span "Year to Date" at bounding box center [113, 246] width 31 height 8
type input "01/01/2025"
type input "10/07/2025"
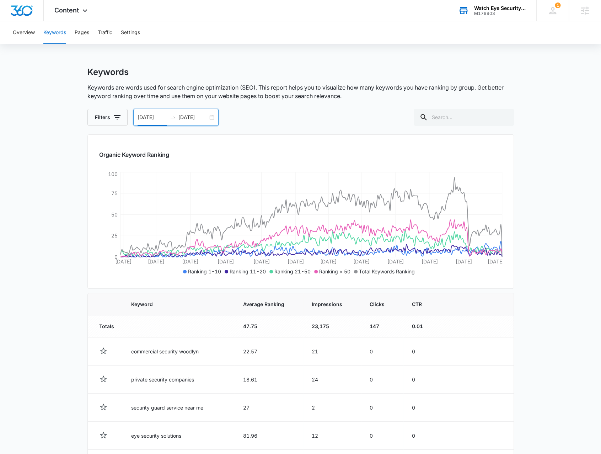
click at [212, 120] on div "01/01/2025 10/07/2025" at bounding box center [175, 117] width 85 height 17
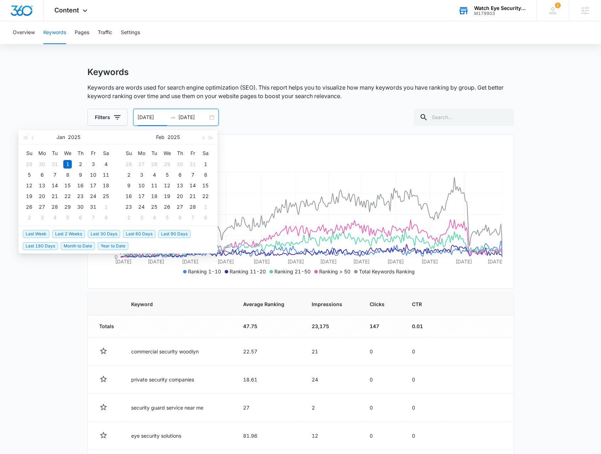
click at [114, 230] on span "Last 30 Days" at bounding box center [104, 234] width 32 height 8
type input "09/07/2025"
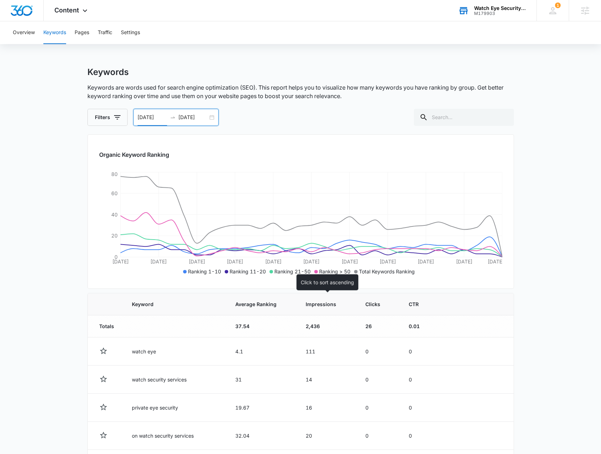
click at [323, 301] on span "Impressions" at bounding box center [321, 303] width 32 height 7
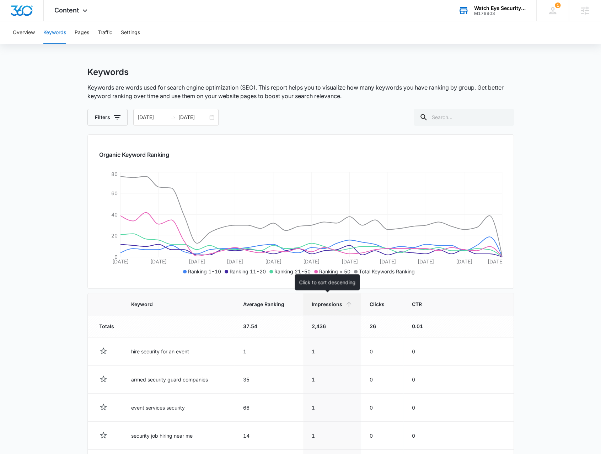
click at [318, 304] on span "Impressions" at bounding box center [326, 303] width 31 height 7
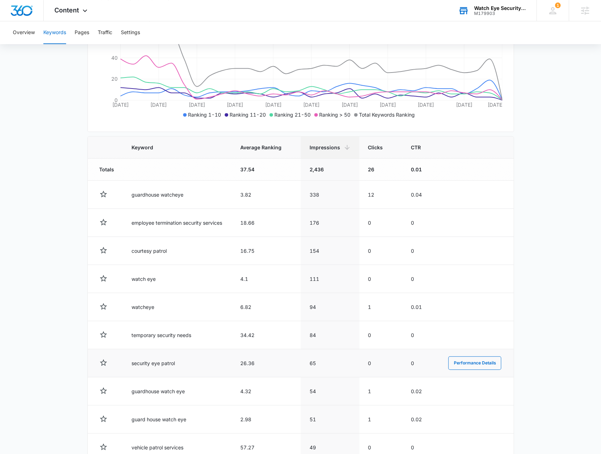
scroll to position [201, 0]
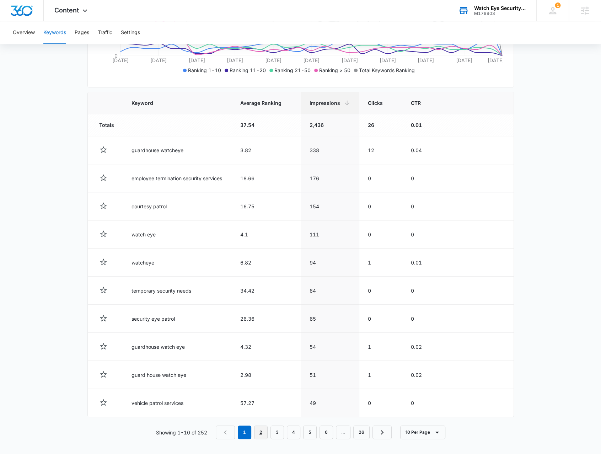
click at [260, 432] on link "2" at bounding box center [260, 431] width 13 height 13
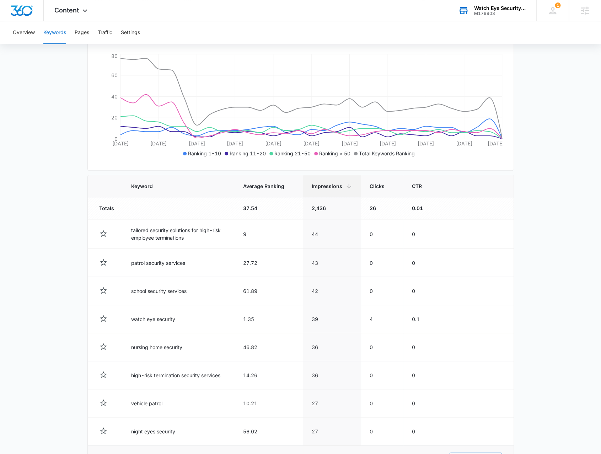
scroll to position [202, 0]
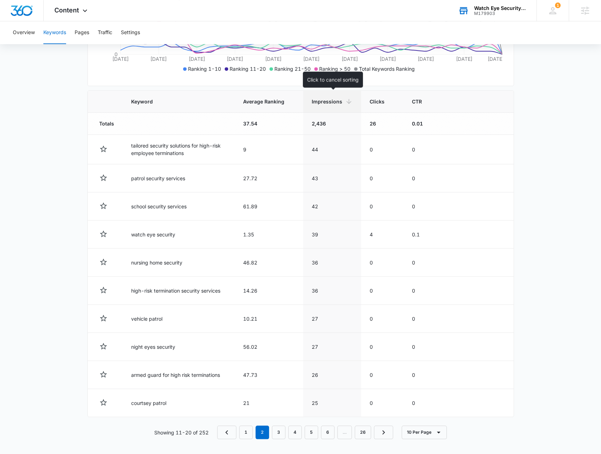
click at [330, 100] on span "Impressions" at bounding box center [326, 101] width 31 height 7
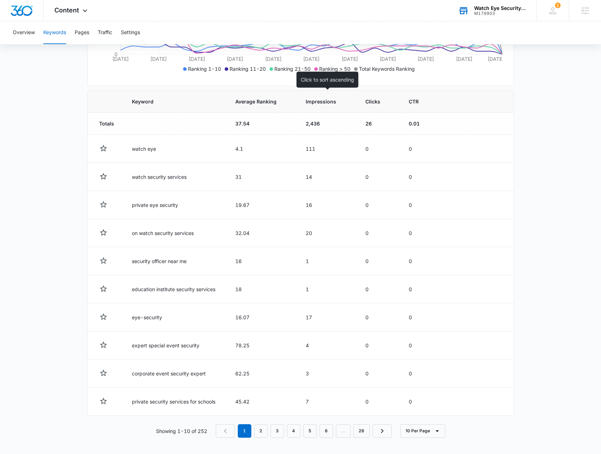
scroll to position [201, 0]
click at [330, 100] on span "Impressions" at bounding box center [321, 102] width 32 height 7
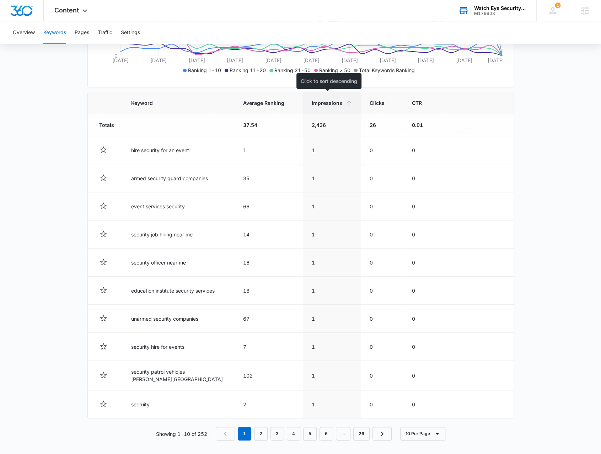
click at [330, 100] on span "Impressions" at bounding box center [326, 102] width 31 height 7
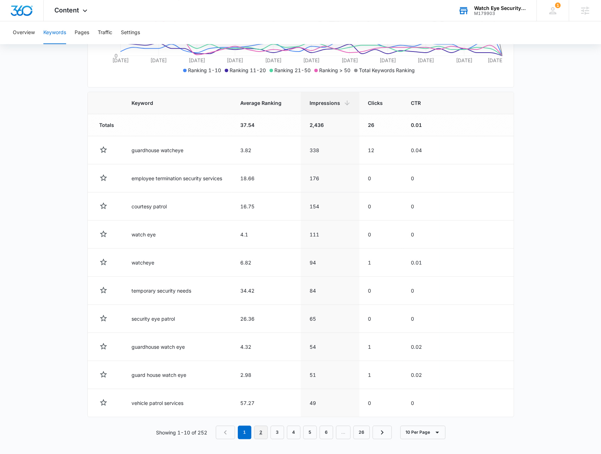
click at [261, 428] on link "2" at bounding box center [260, 431] width 13 height 13
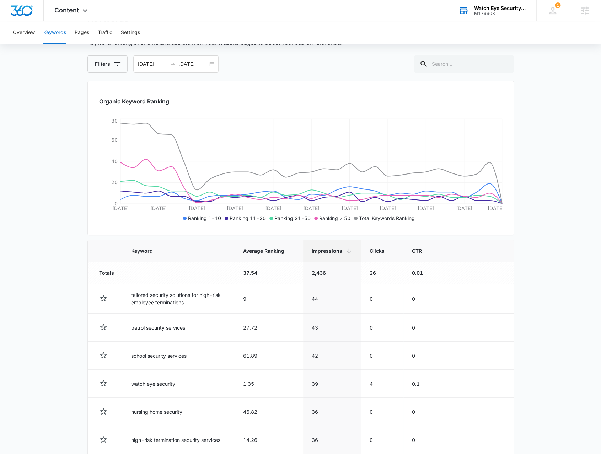
scroll to position [0, 0]
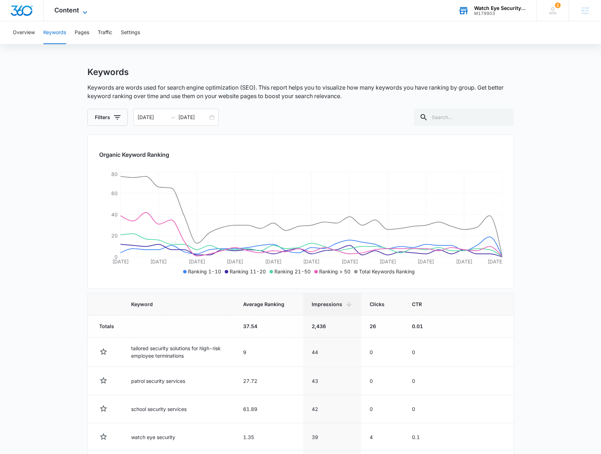
click at [81, 14] on icon at bounding box center [85, 12] width 9 height 9
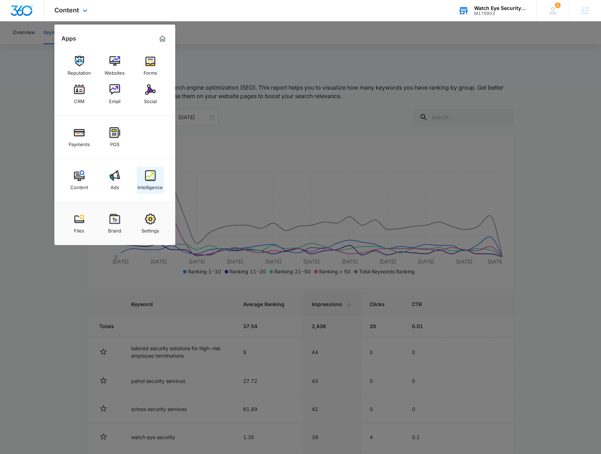
click at [150, 177] on img at bounding box center [150, 175] width 11 height 11
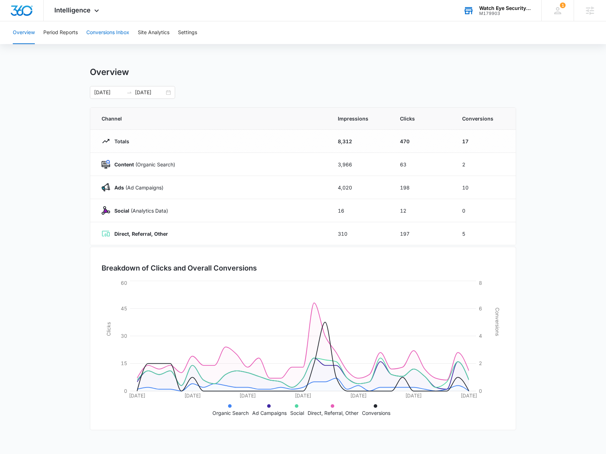
click at [93, 40] on button "Conversions Inbox" at bounding box center [107, 32] width 43 height 23
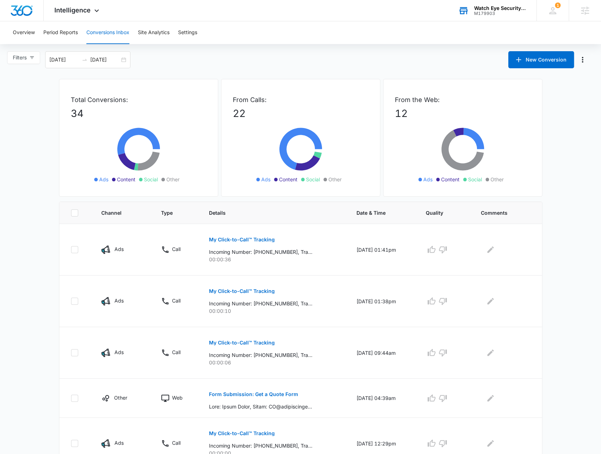
scroll to position [142, 0]
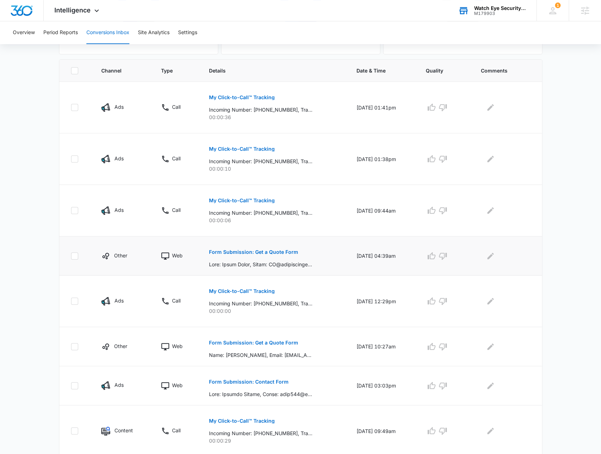
click at [272, 247] on button "Form Submission: Get a Quote Form" at bounding box center [253, 251] width 89 height 17
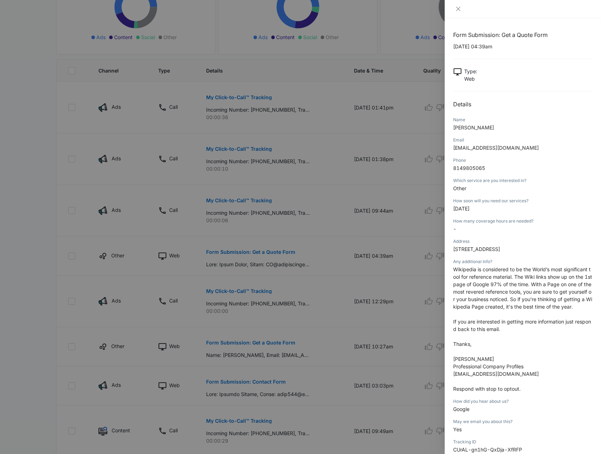
click at [272, 247] on div at bounding box center [300, 227] width 601 height 454
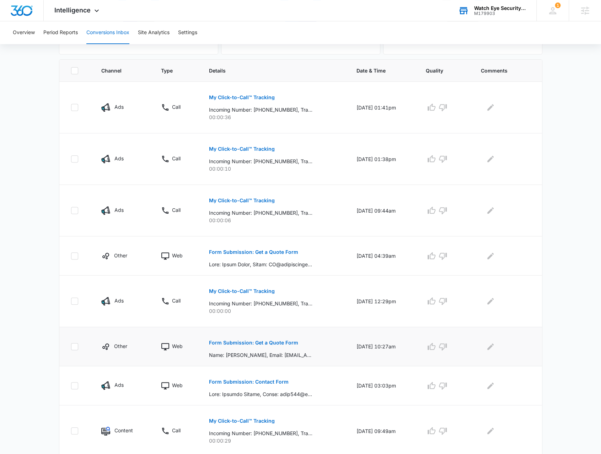
click at [276, 340] on p "Form Submission: Get a Quote Form" at bounding box center [253, 342] width 89 height 5
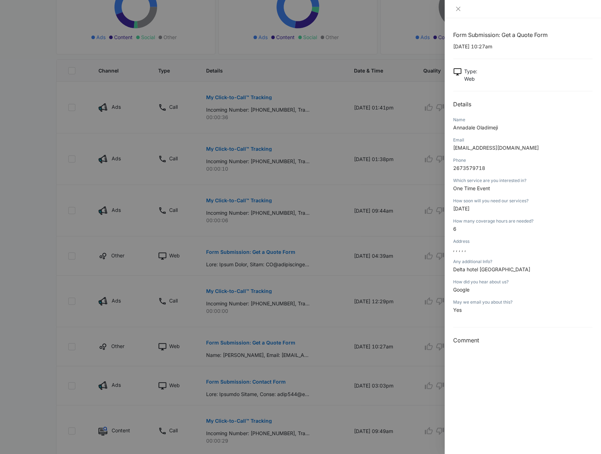
click at [314, 362] on div at bounding box center [300, 227] width 601 height 454
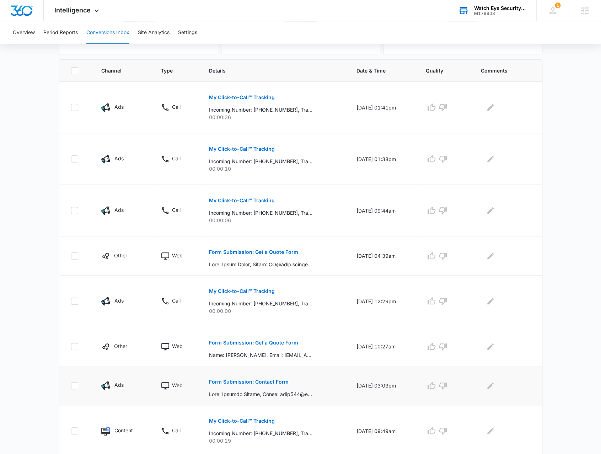
click at [273, 381] on p "Form Submission: Contact Form" at bounding box center [249, 381] width 80 height 5
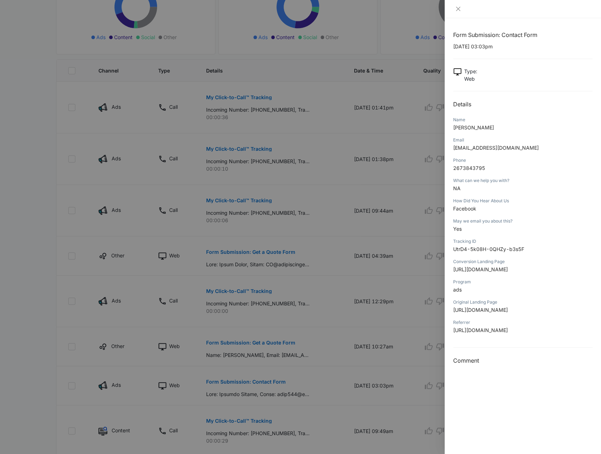
scroll to position [36, 0]
click at [316, 369] on div at bounding box center [300, 227] width 601 height 454
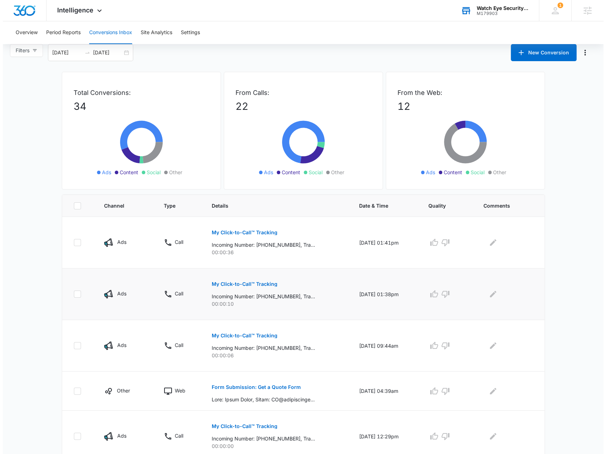
scroll to position [0, 0]
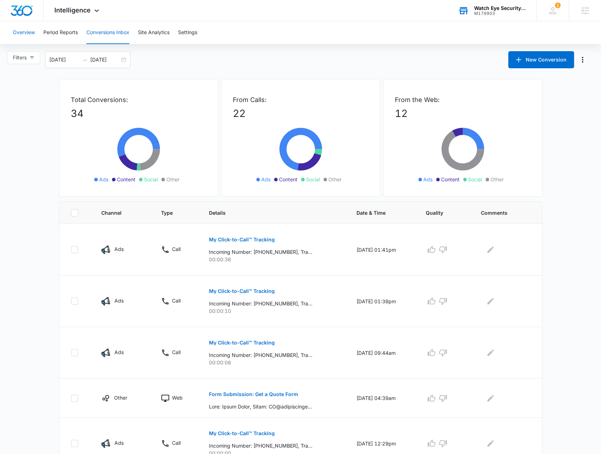
click at [33, 33] on button "Overview" at bounding box center [24, 32] width 22 height 23
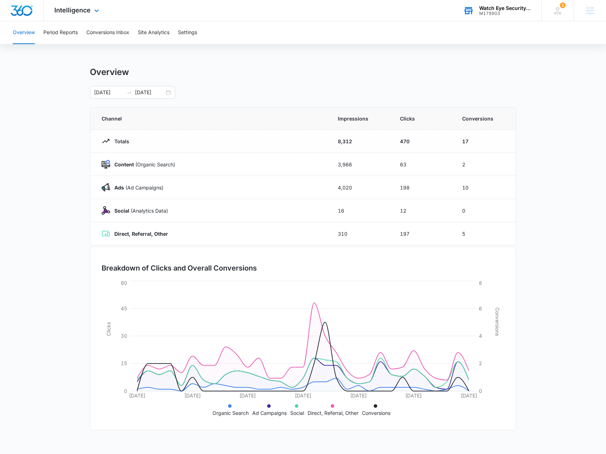
click at [80, 13] on span "Intelligence" at bounding box center [72, 9] width 36 height 7
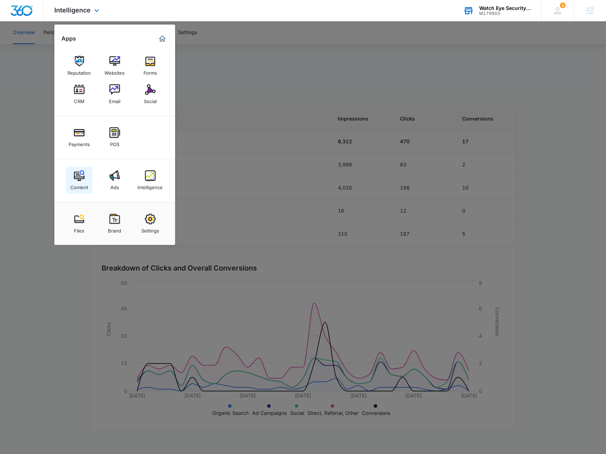
click at [81, 178] on img at bounding box center [79, 175] width 11 height 11
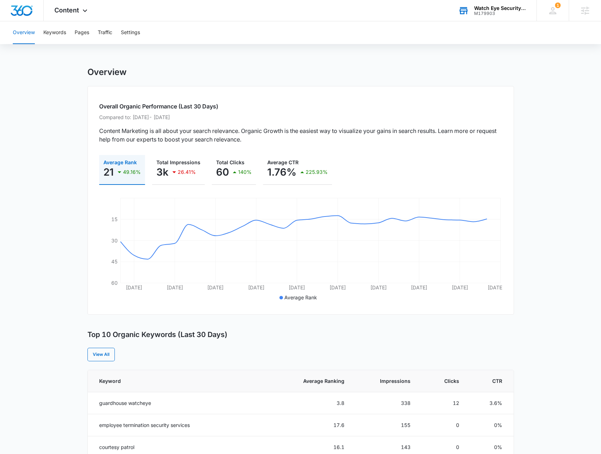
click at [479, 5] on div "Watch Eye Security LLC" at bounding box center [500, 8] width 52 height 6
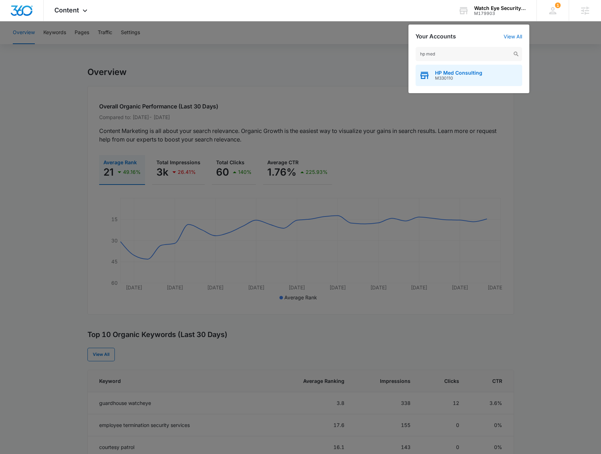
type input "hp med"
click at [462, 78] on span "M330110" at bounding box center [458, 78] width 47 height 5
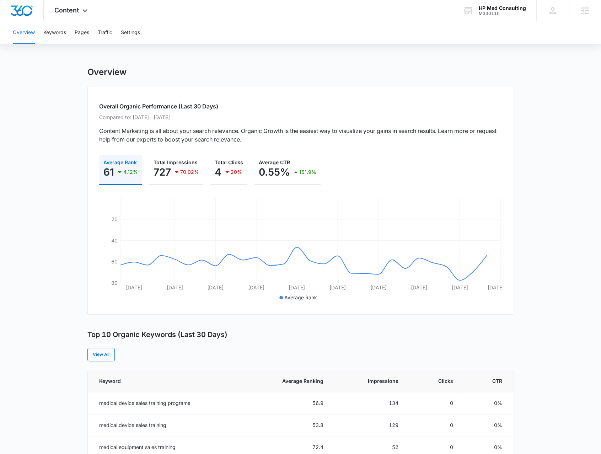
click at [513, 23] on div "Overview Keywords Pages Traffic Settings" at bounding box center [301, 32] width 584 height 23
click at [509, 15] on div "M330110" at bounding box center [501, 13] width 47 height 5
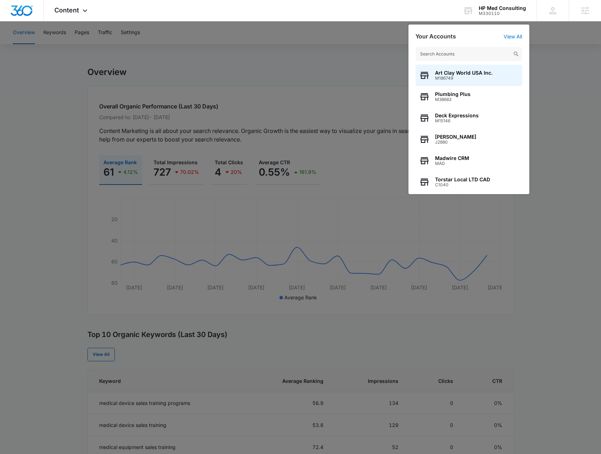
click at [473, 53] on input "text" at bounding box center [468, 54] width 107 height 14
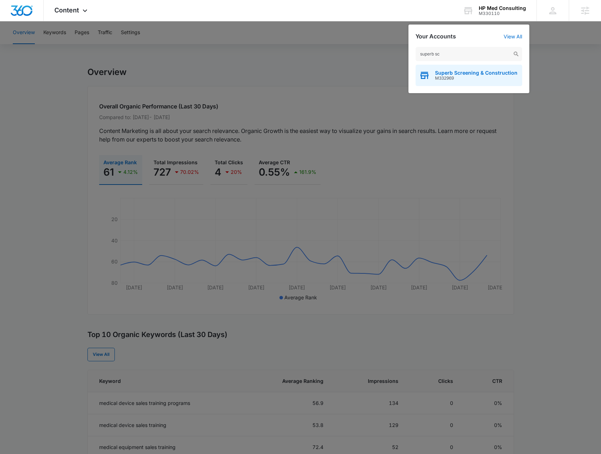
type input "superb sc"
click at [454, 72] on span "Superb Screening & Construction" at bounding box center [476, 73] width 82 height 6
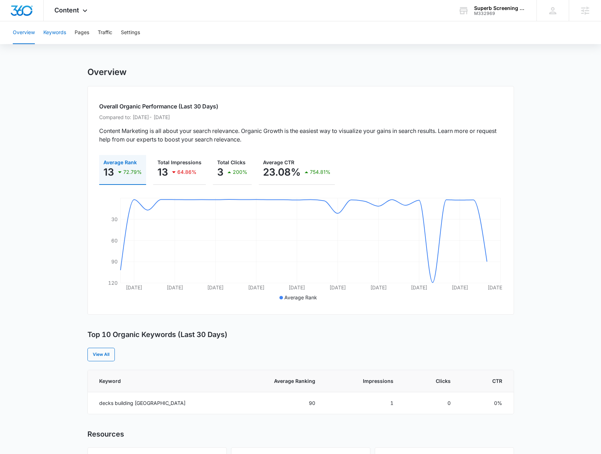
click at [50, 32] on button "Keywords" at bounding box center [54, 32] width 23 height 23
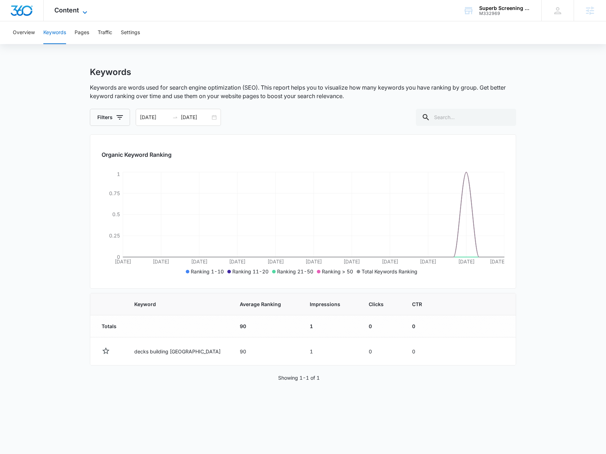
click at [83, 12] on icon at bounding box center [85, 12] width 9 height 9
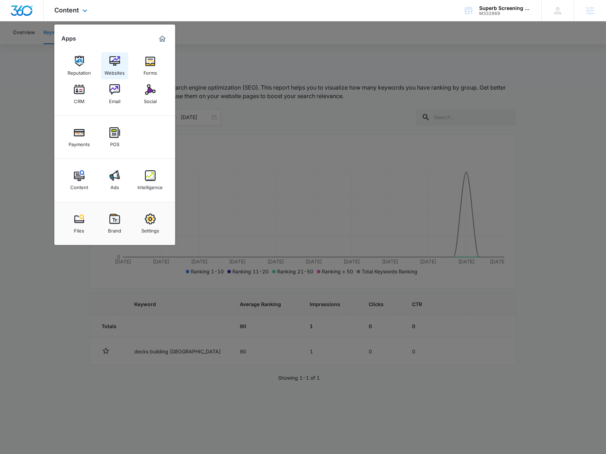
click at [111, 73] on div "Websites" at bounding box center [114, 70] width 20 height 9
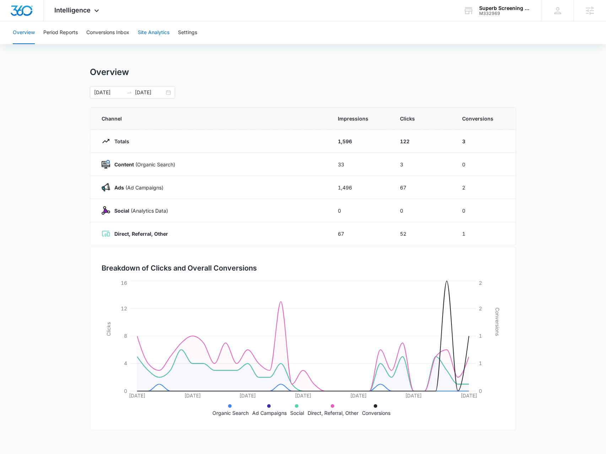
click at [169, 32] on button "Site Analytics" at bounding box center [154, 32] width 32 height 23
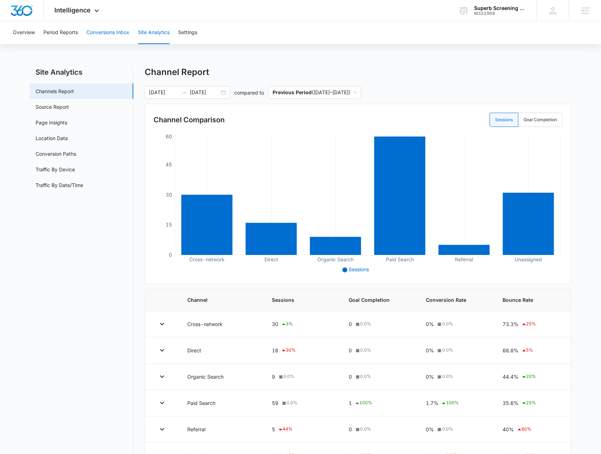
click at [107, 36] on button "Conversions Inbox" at bounding box center [107, 32] width 43 height 23
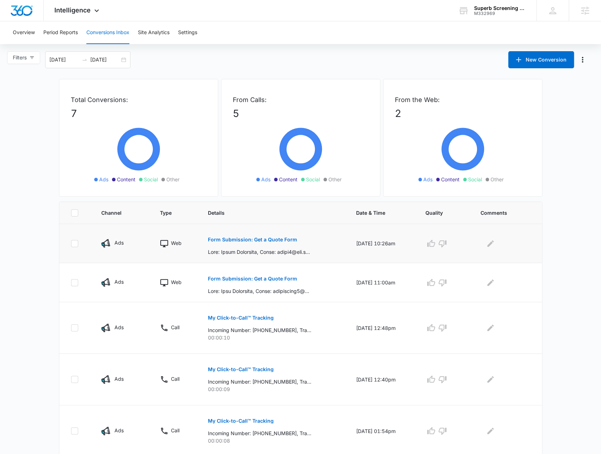
click at [221, 239] on p "Form Submission: Get a Quote Form" at bounding box center [252, 239] width 89 height 5
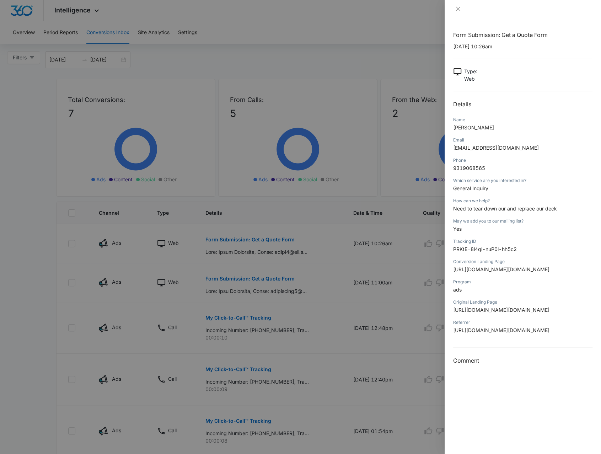
scroll to position [28, 0]
click at [300, 274] on div at bounding box center [300, 227] width 601 height 454
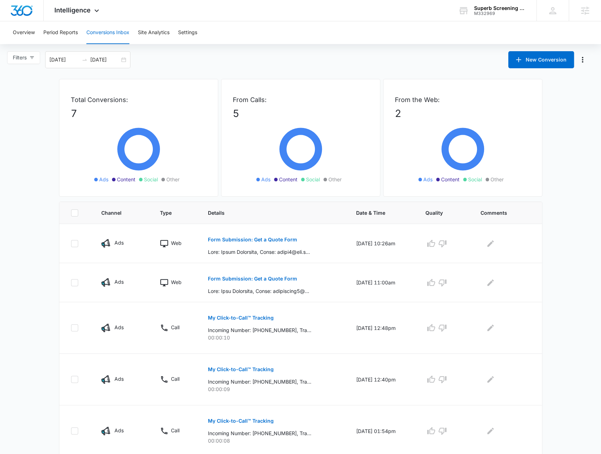
click at [259, 276] on p "Form Submission: Get a Quote Form" at bounding box center [252, 278] width 89 height 5
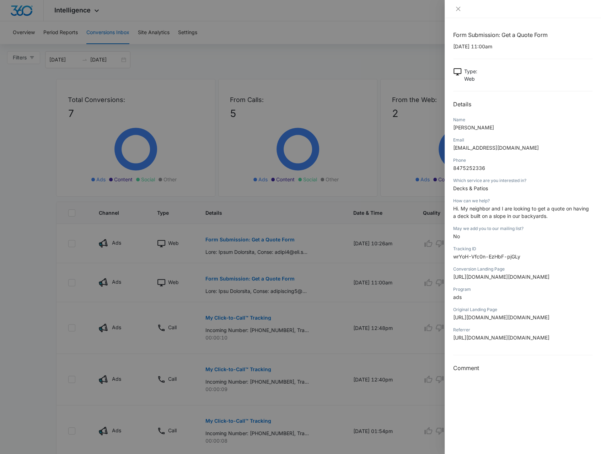
scroll to position [178, 0]
click at [284, 307] on div at bounding box center [300, 227] width 601 height 454
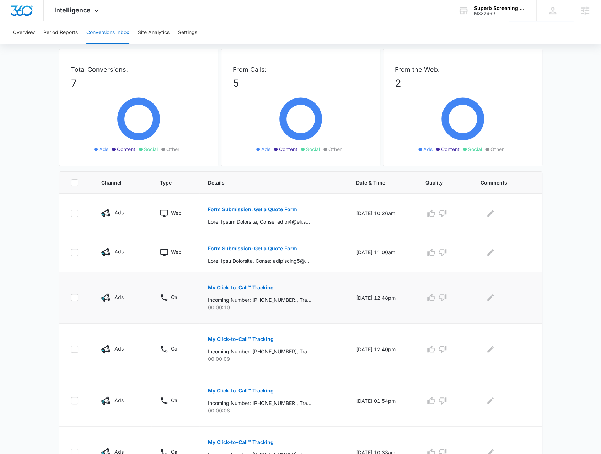
scroll to position [0, 0]
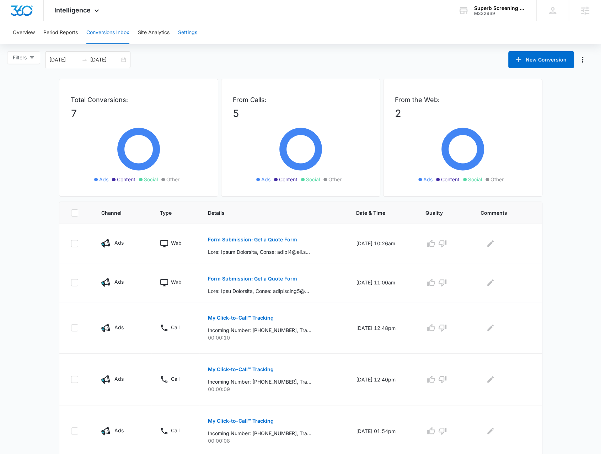
click at [192, 32] on button "Settings" at bounding box center [187, 32] width 19 height 23
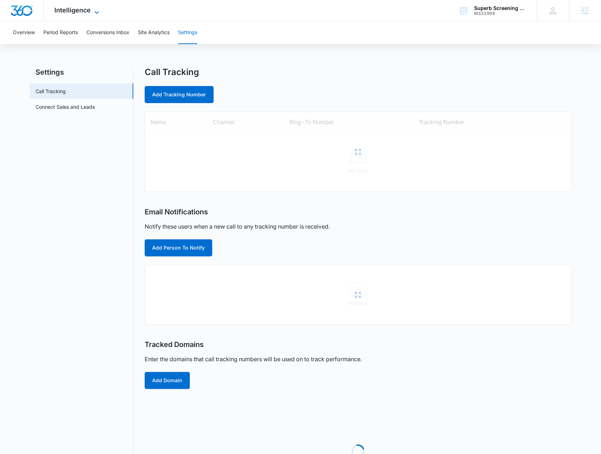
click at [61, 10] on span "Intelligence" at bounding box center [72, 9] width 36 height 7
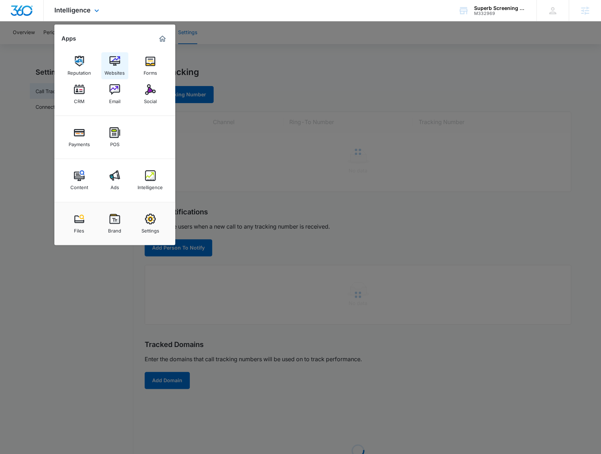
click at [112, 64] on img at bounding box center [114, 61] width 11 height 11
